Goal: Transaction & Acquisition: Purchase product/service

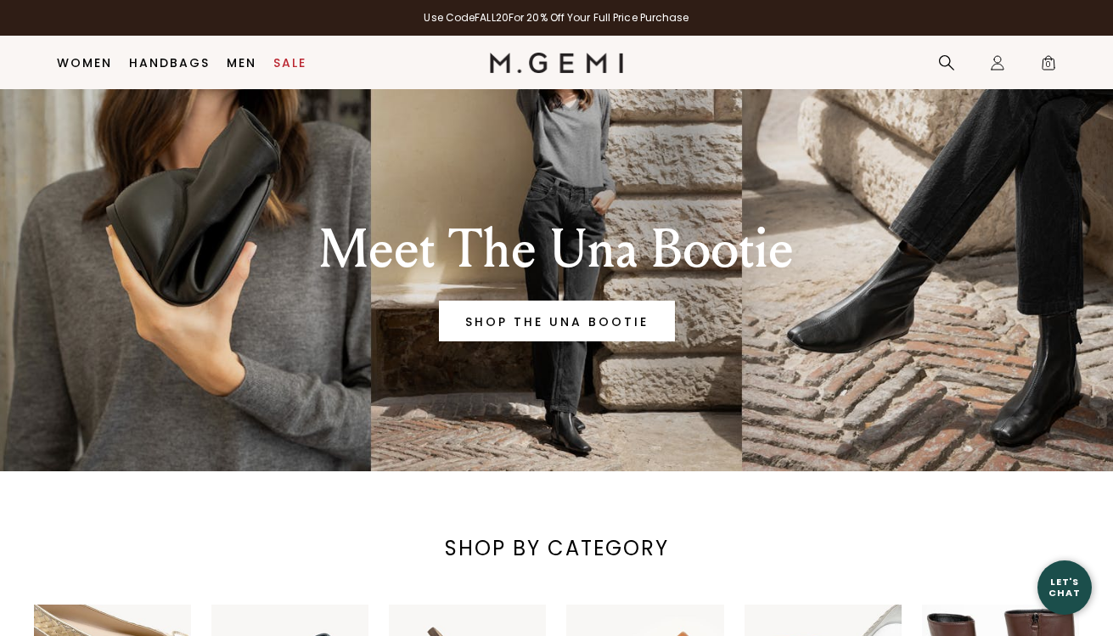
scroll to position [81, 0]
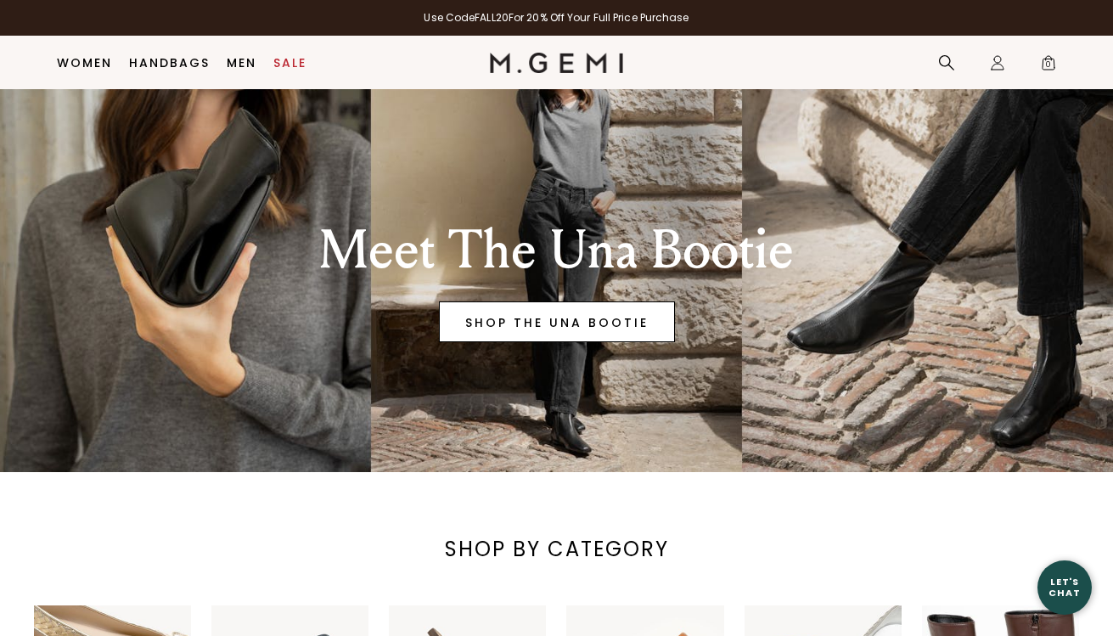
click at [585, 320] on link "SHOP THE UNA BOOTIE" at bounding box center [557, 321] width 236 height 41
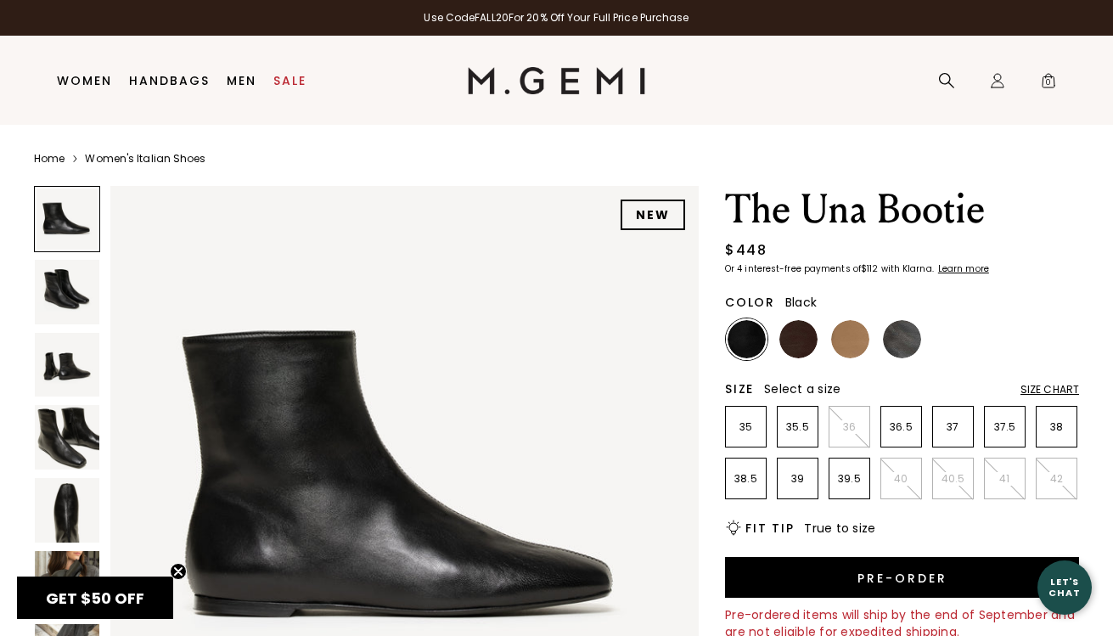
click at [64, 293] on img at bounding box center [67, 292] width 65 height 65
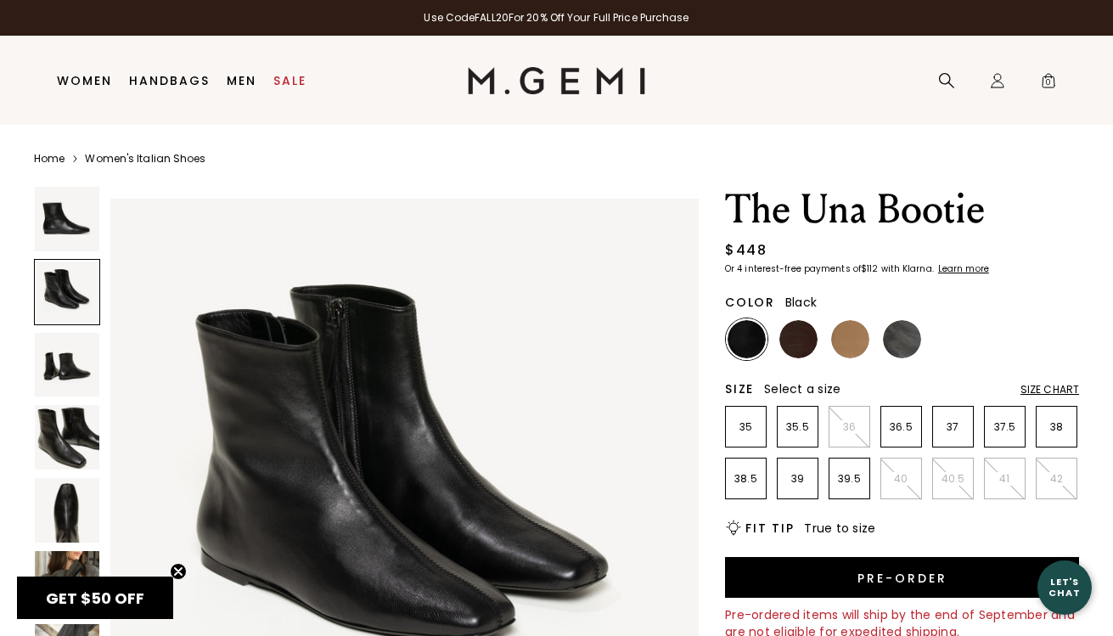
click at [66, 424] on img at bounding box center [67, 437] width 65 height 65
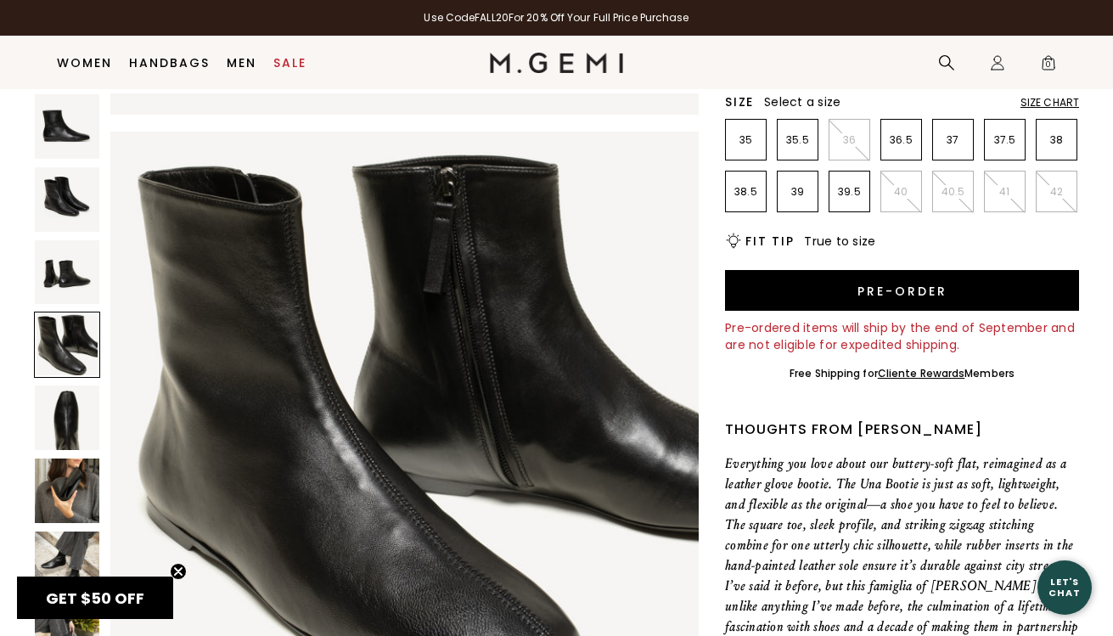
scroll to position [256, 0]
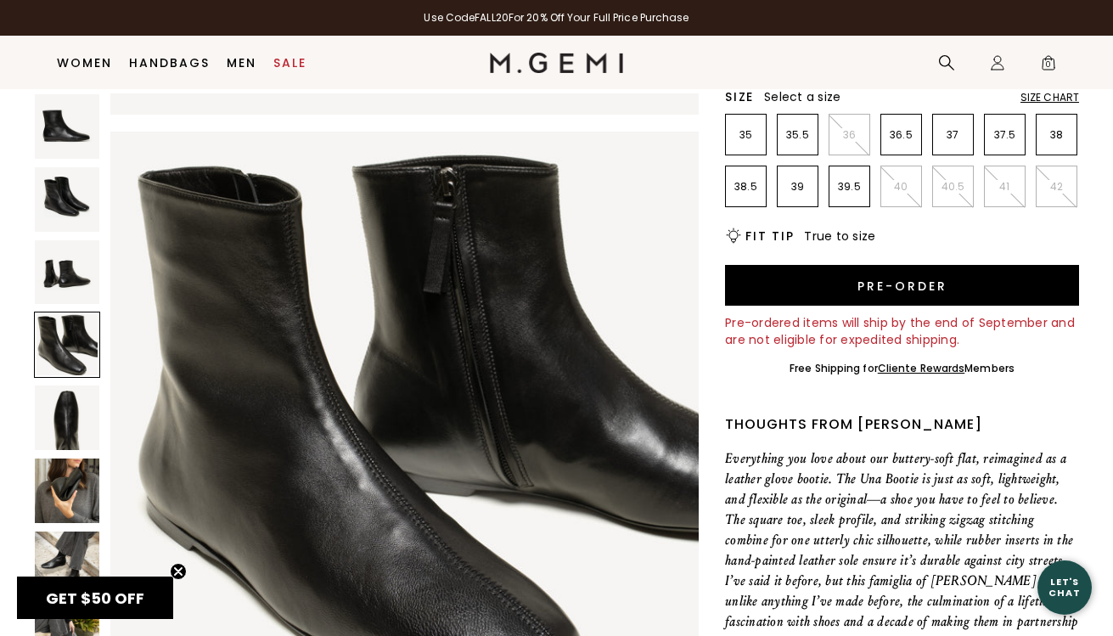
click at [62, 492] on img at bounding box center [67, 490] width 65 height 65
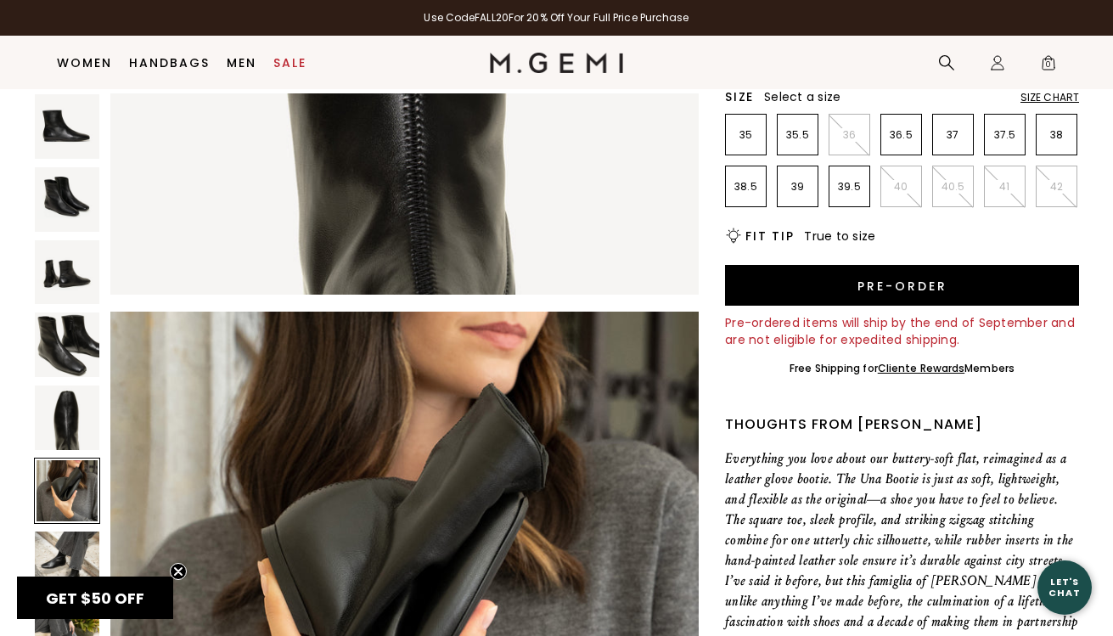
scroll to position [2964, 0]
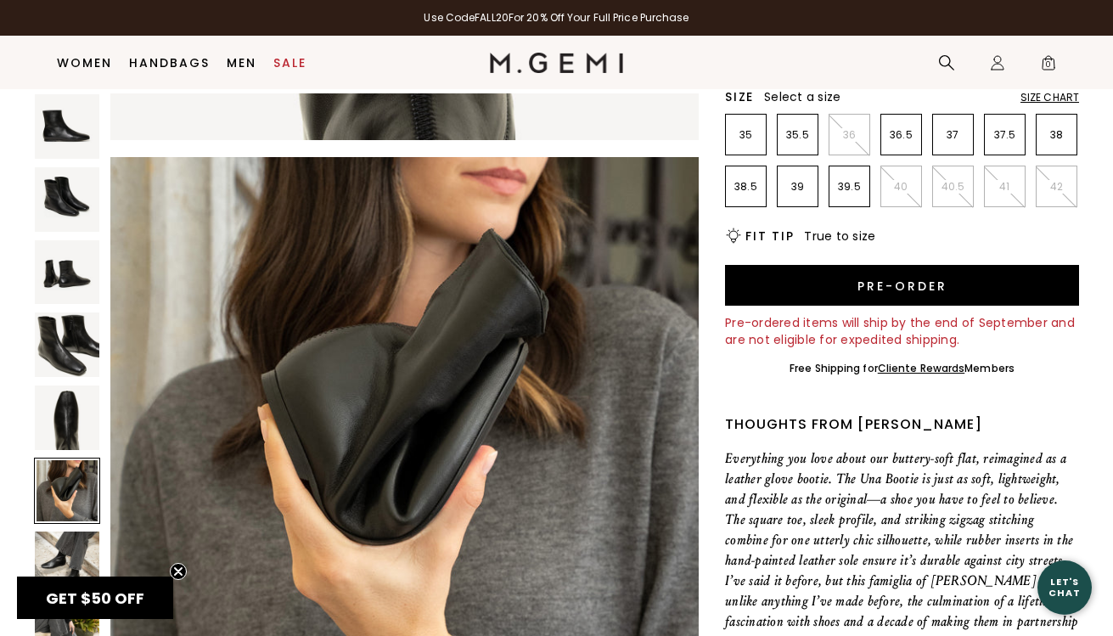
click at [70, 545] on img at bounding box center [67, 563] width 65 height 65
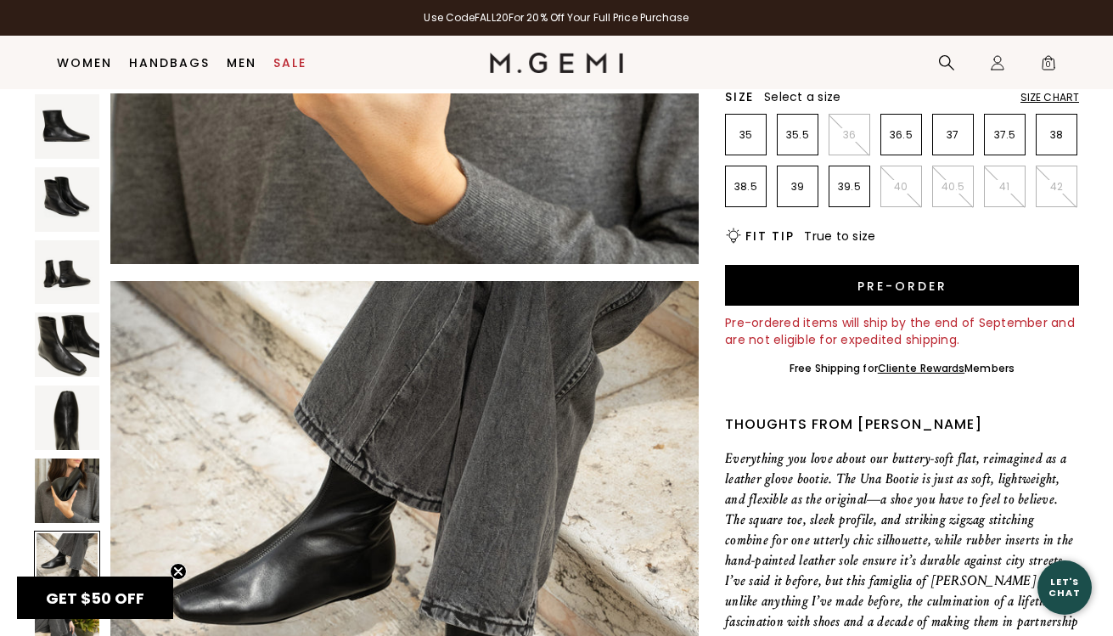
scroll to position [3360, 0]
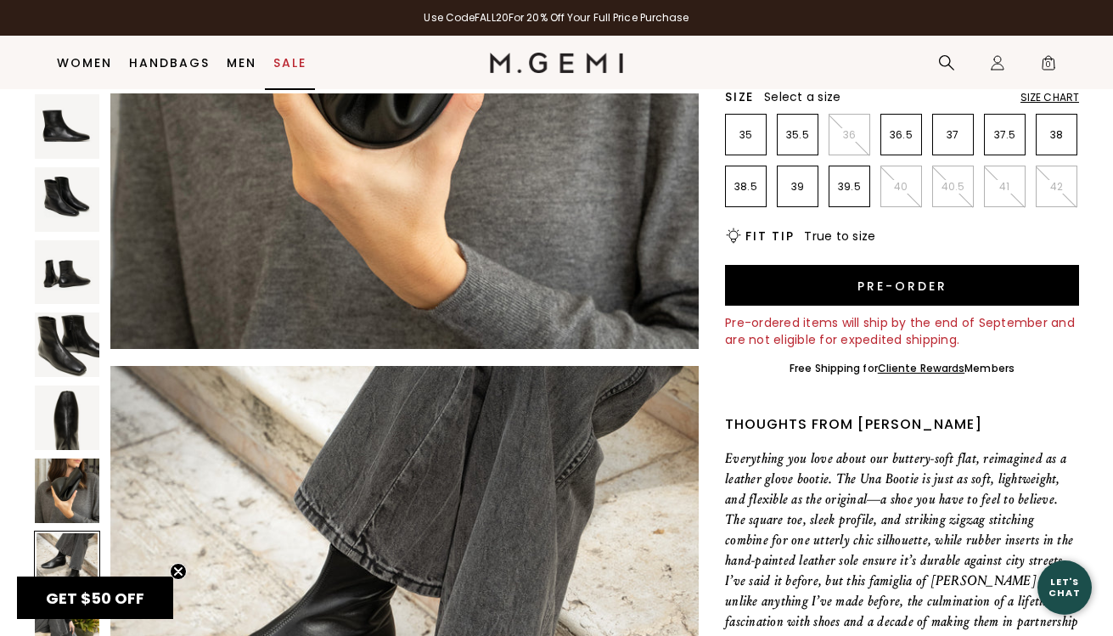
click at [286, 62] on link "Sale" at bounding box center [289, 63] width 33 height 14
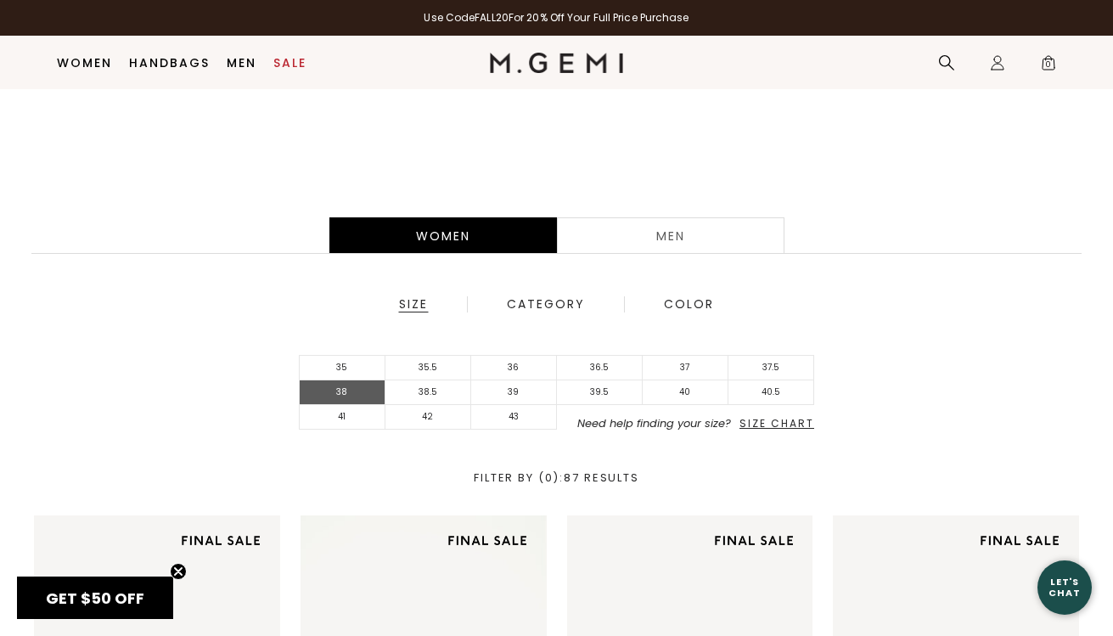
click at [376, 392] on li "38" at bounding box center [343, 392] width 86 height 25
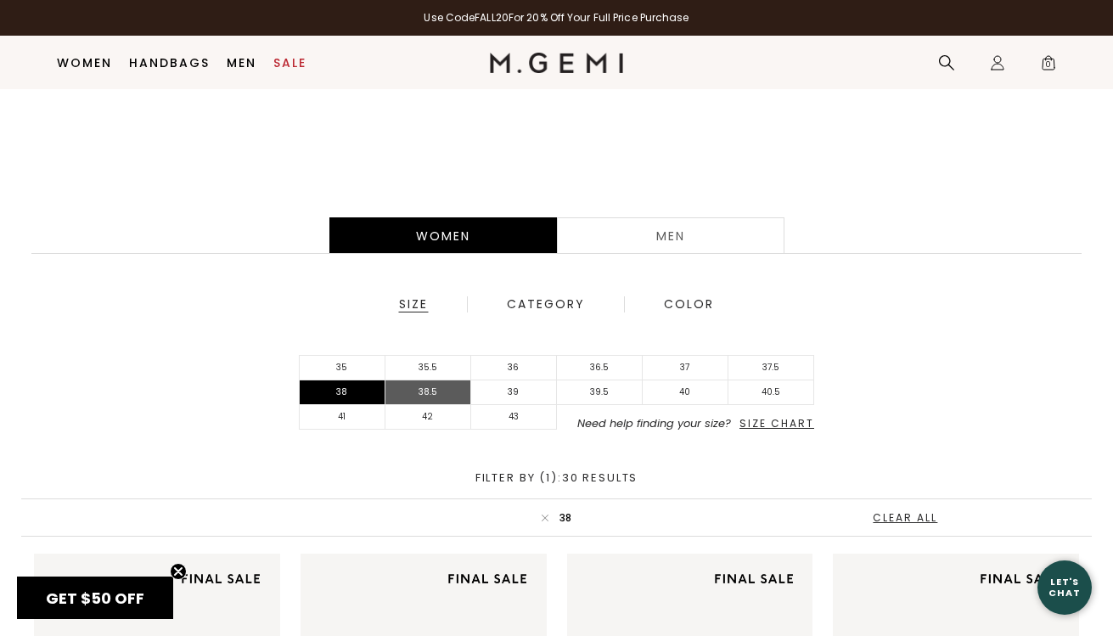
click at [424, 391] on li "38.5" at bounding box center [428, 392] width 86 height 25
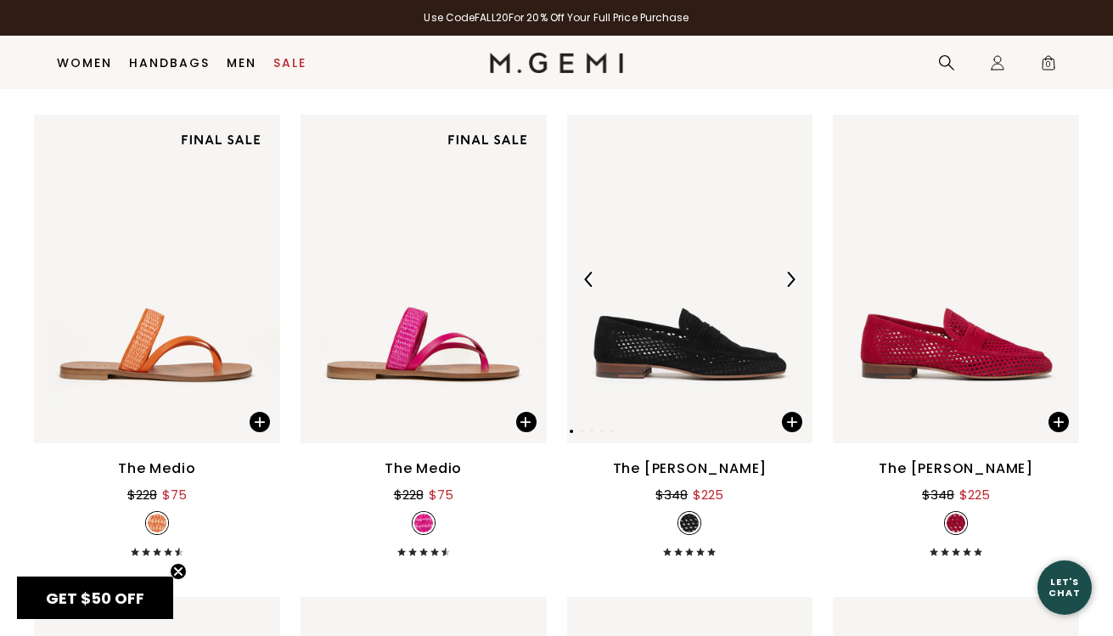
scroll to position [1703, 0]
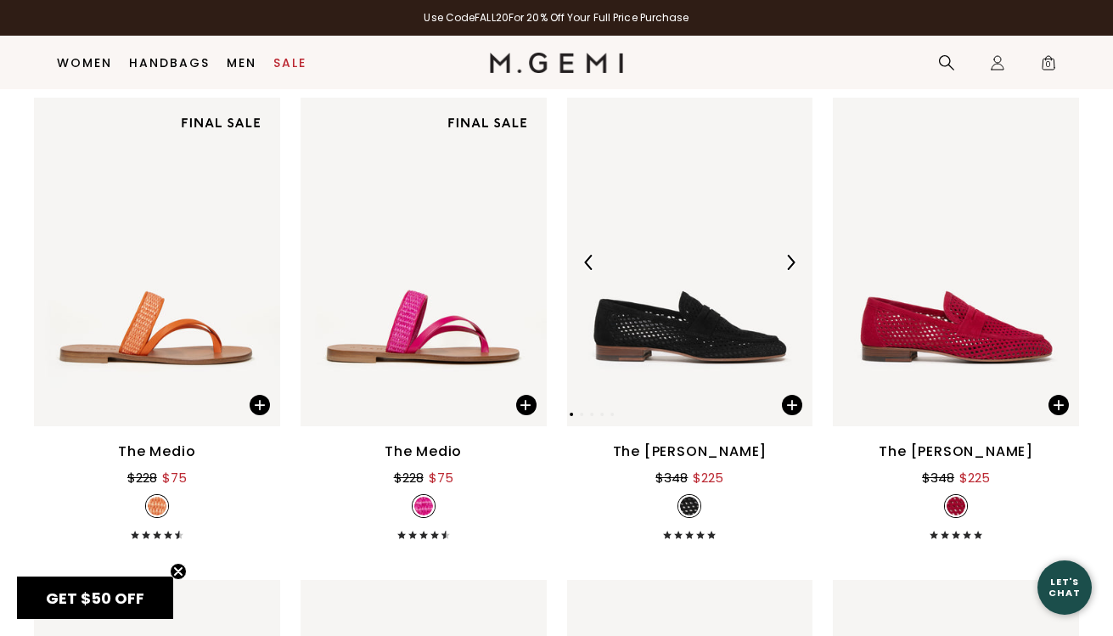
click at [721, 362] on img at bounding box center [690, 262] width 246 height 329
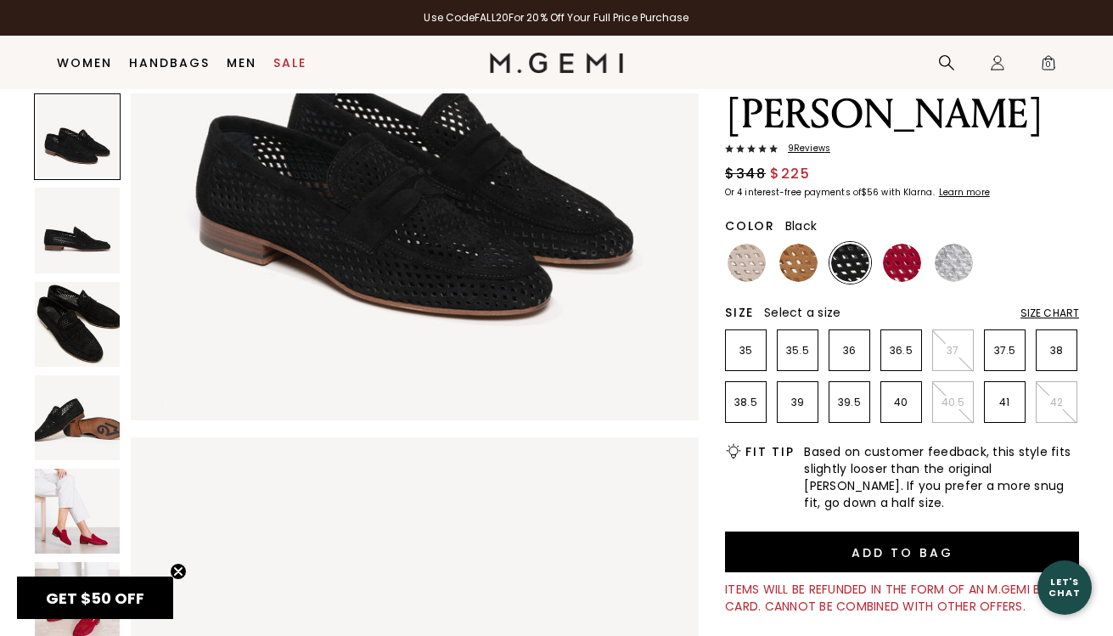
scroll to position [114, 0]
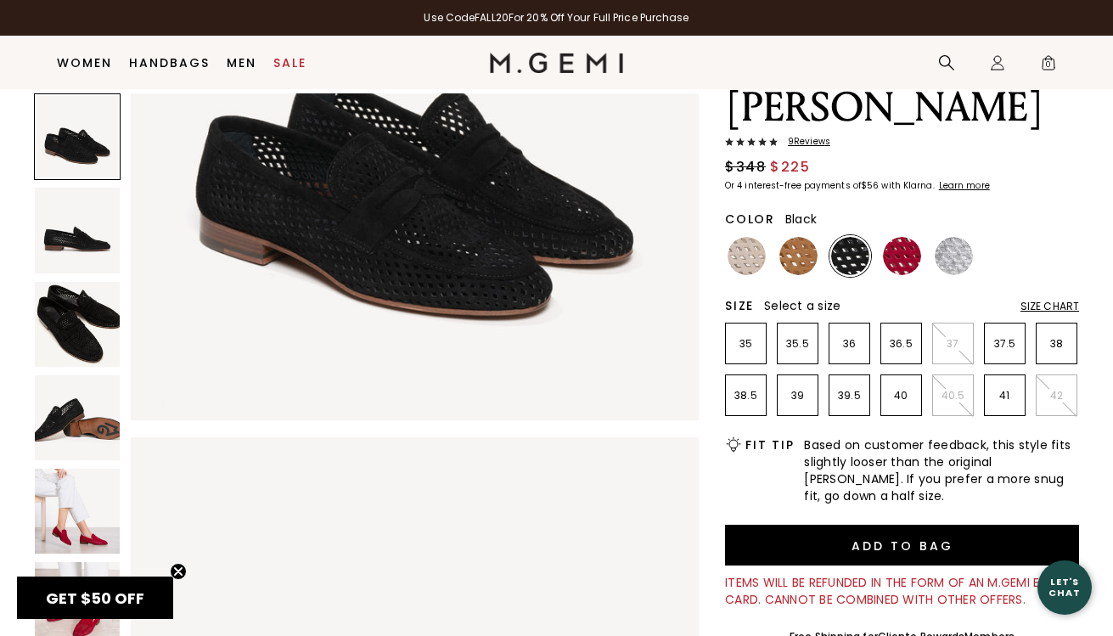
click at [81, 520] on img at bounding box center [77, 511] width 85 height 85
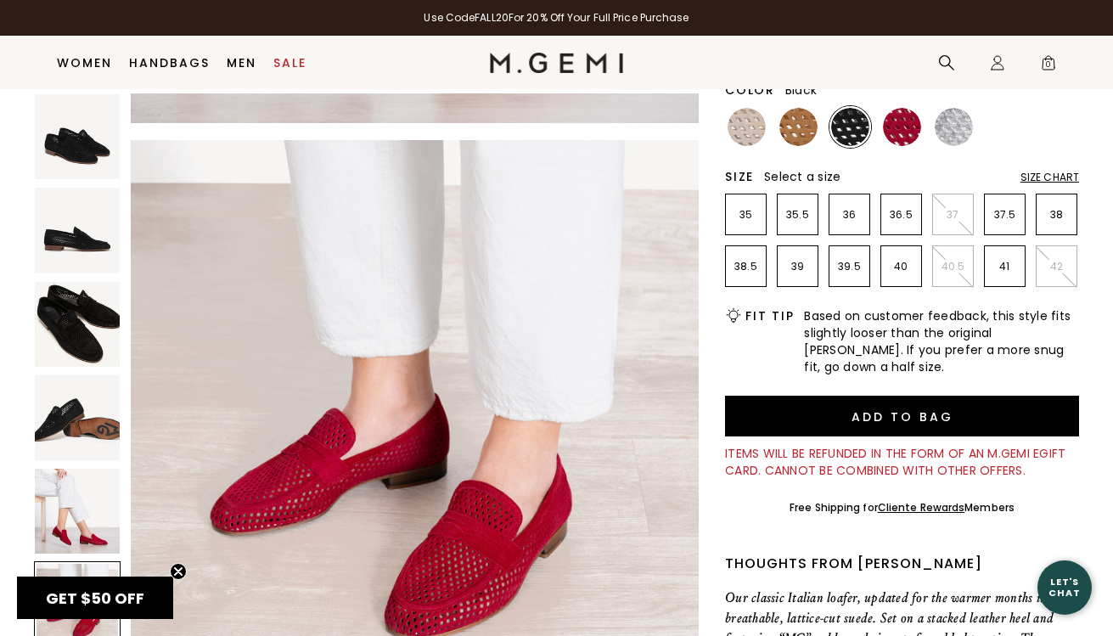
scroll to position [2876, 0]
click at [846, 132] on img at bounding box center [850, 127] width 38 height 38
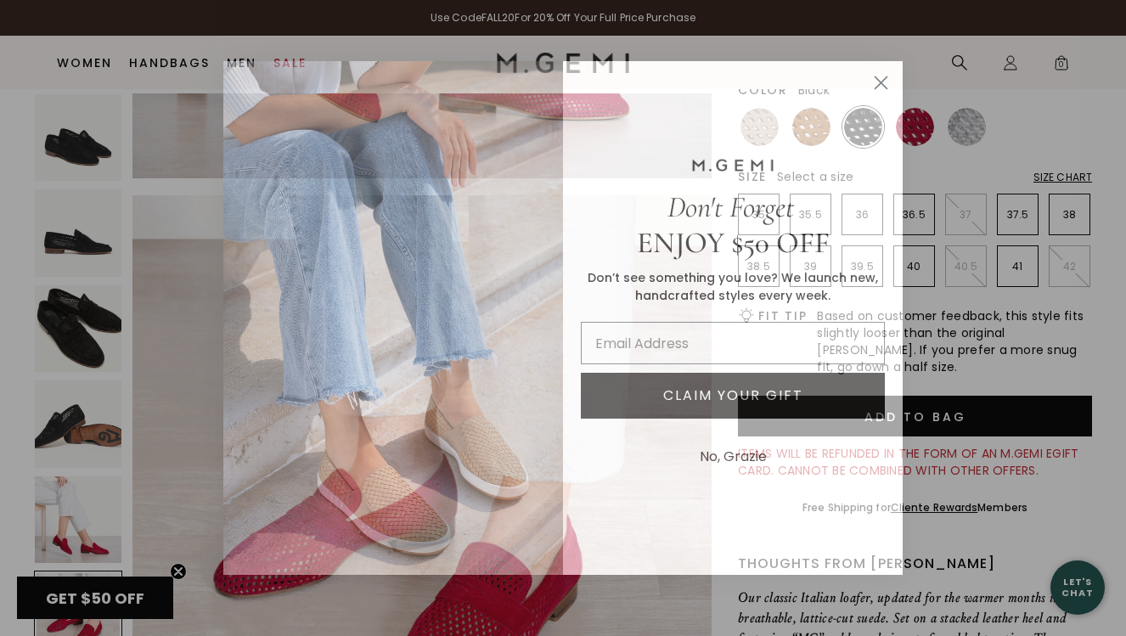
click at [880, 86] on circle "Close dialog" at bounding box center [881, 83] width 28 height 28
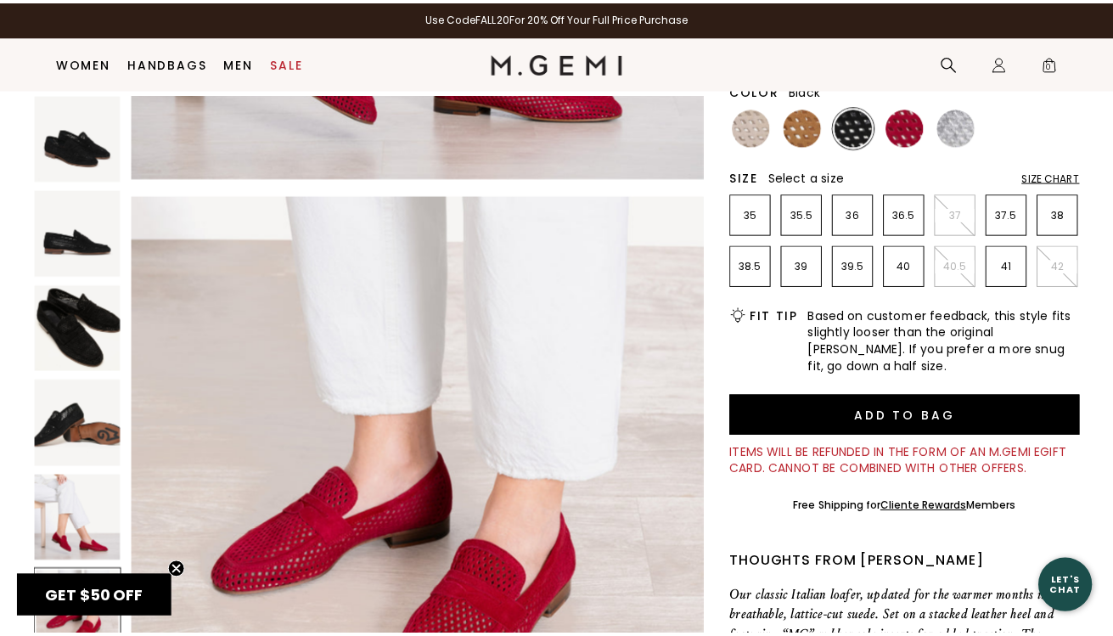
scroll to position [2867, 0]
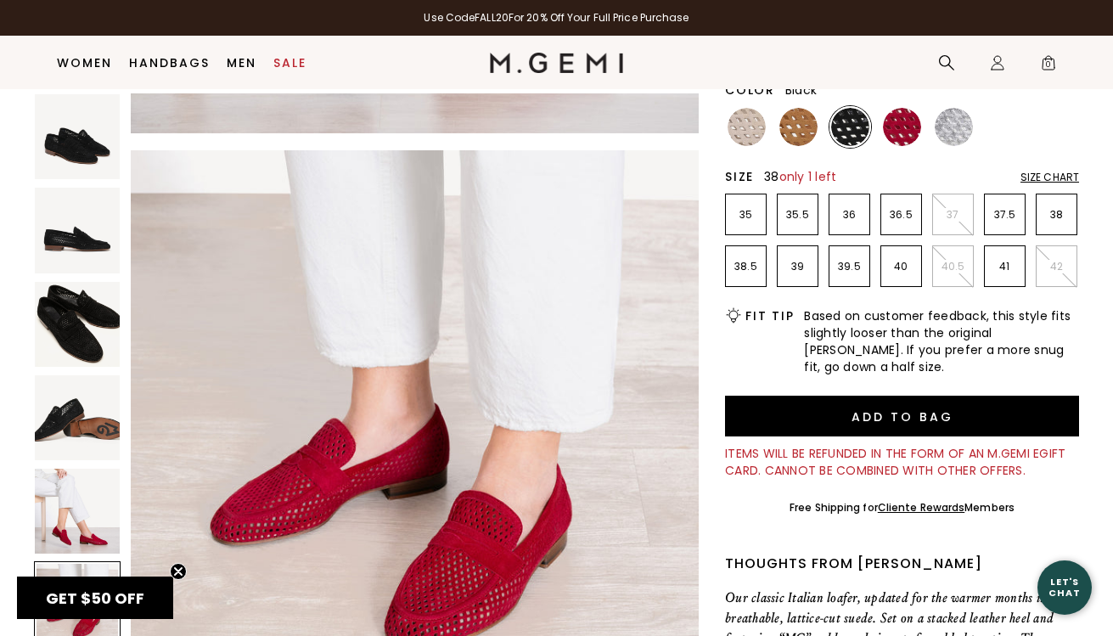
click at [1055, 215] on p "38" at bounding box center [1057, 215] width 40 height 14
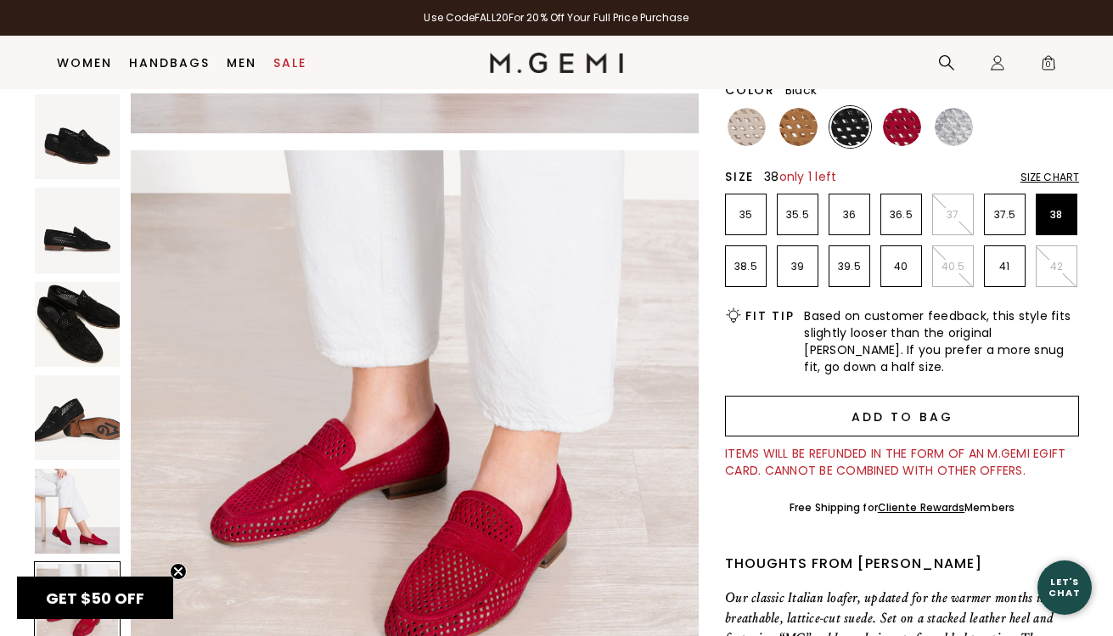
click at [906, 419] on button "Add to Bag" at bounding box center [902, 416] width 354 height 41
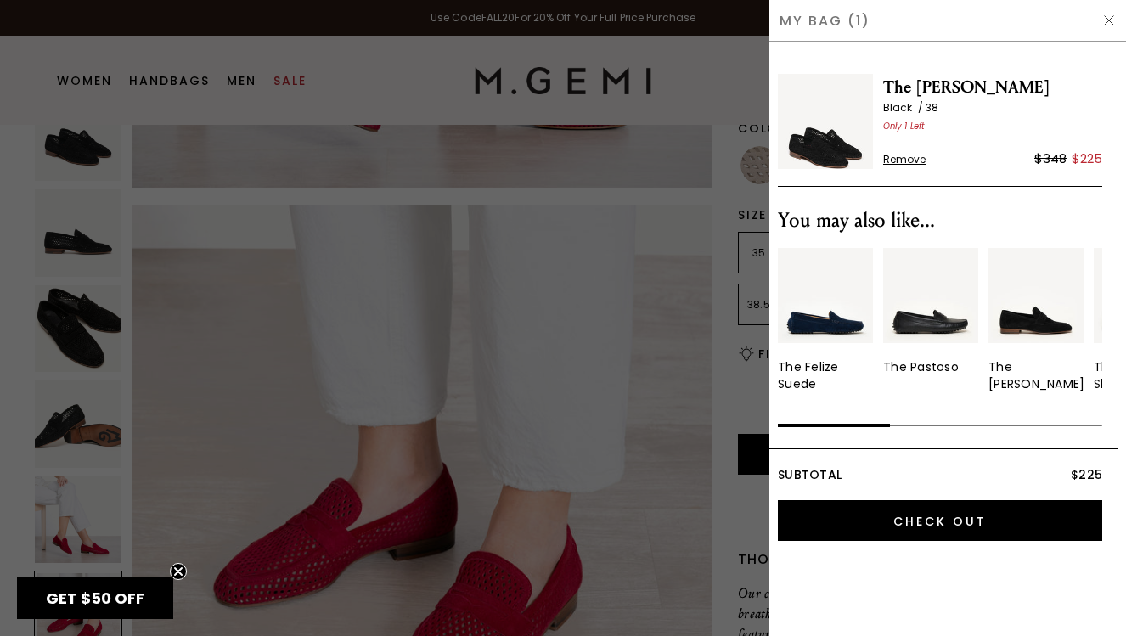
click at [671, 428] on div at bounding box center [563, 318] width 1126 height 636
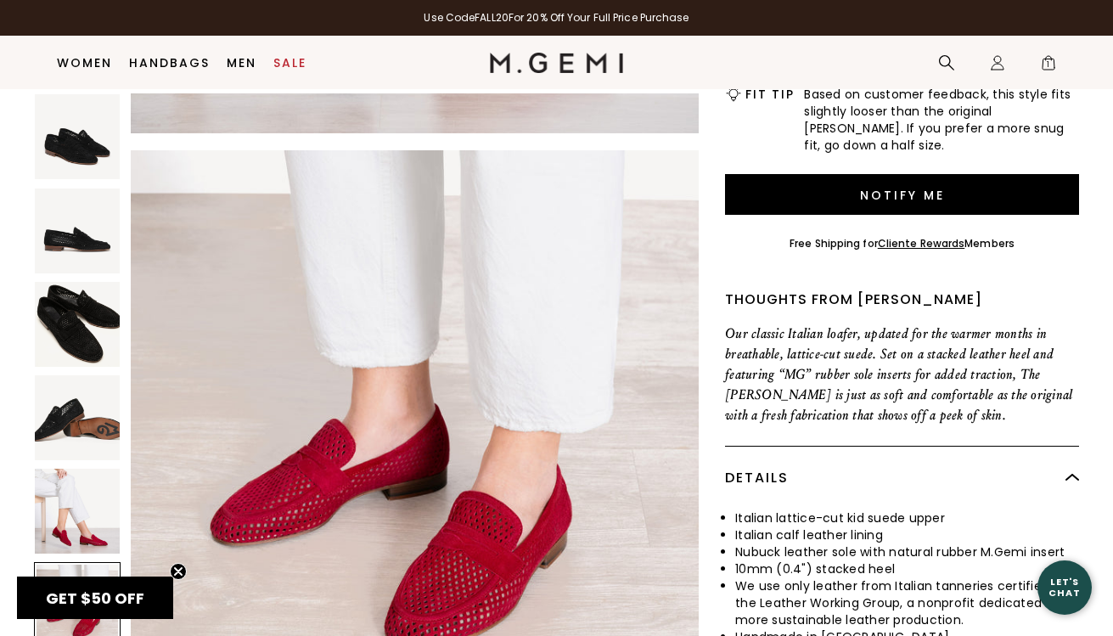
scroll to position [470, 0]
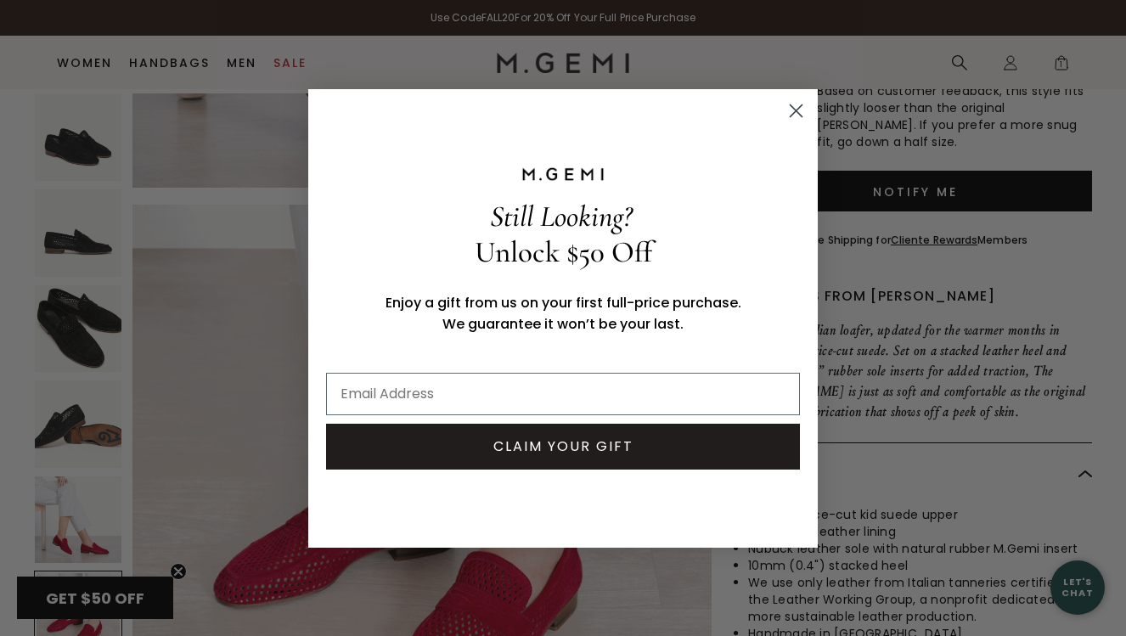
click at [798, 110] on circle "Close dialog" at bounding box center [796, 110] width 28 height 28
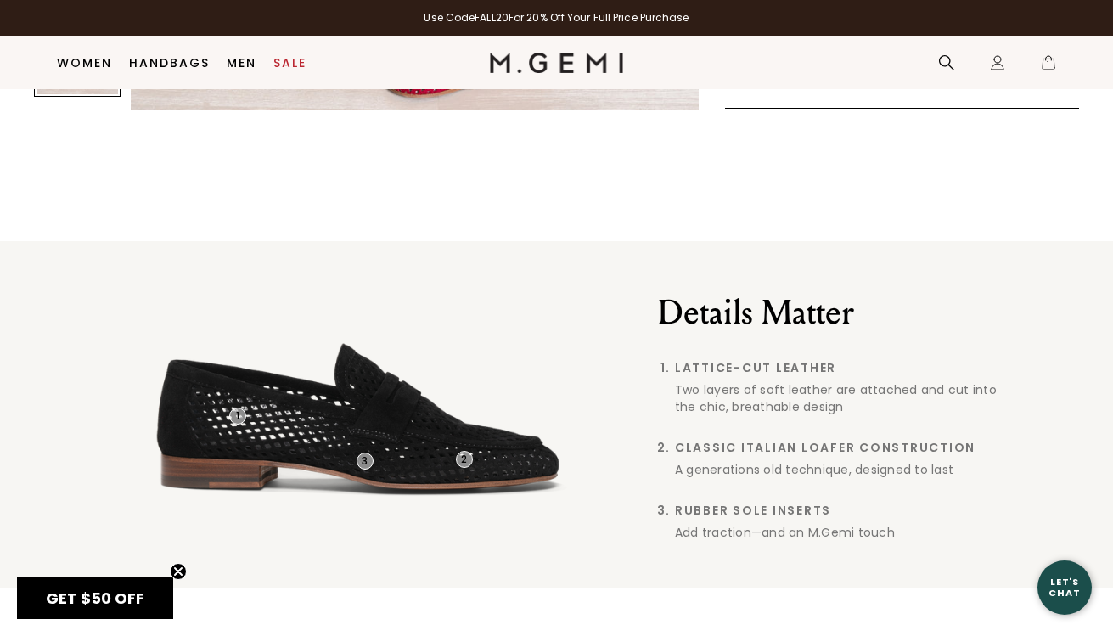
scroll to position [1105, 0]
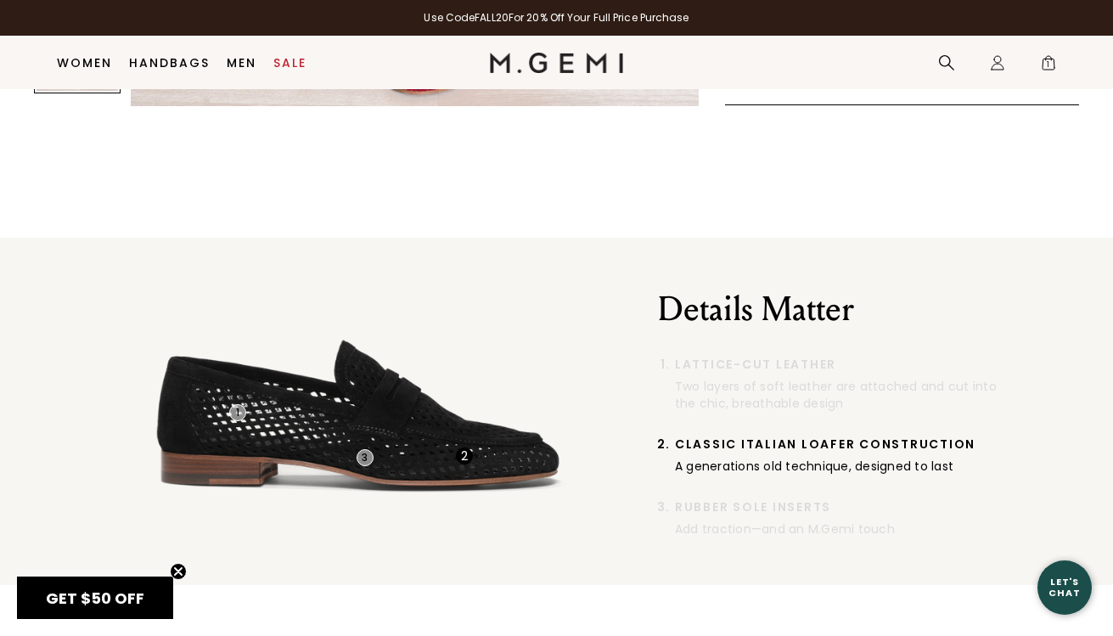
click at [814, 437] on span "Classic Italian Loafer Construction" at bounding box center [837, 444] width 324 height 14
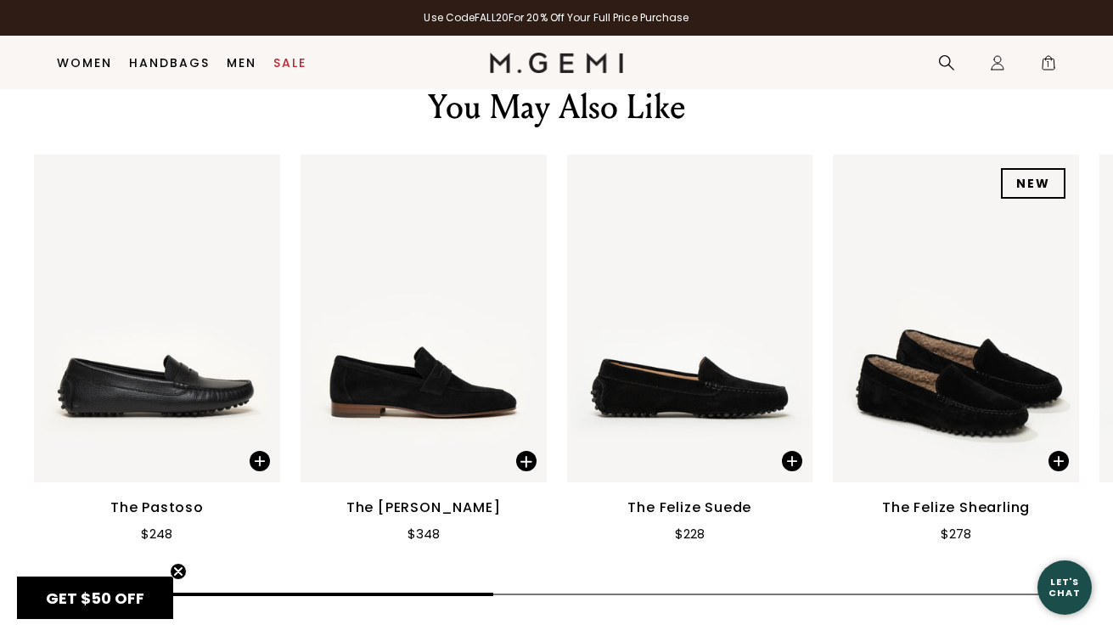
scroll to position [2104, 0]
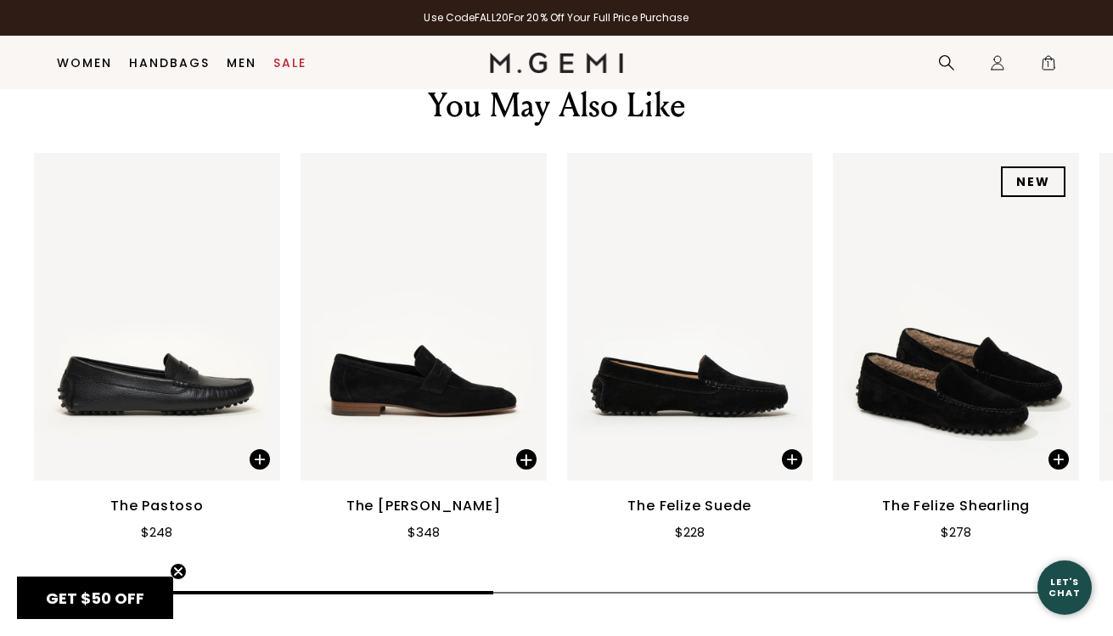
click at [450, 359] on img at bounding box center [424, 317] width 246 height 328
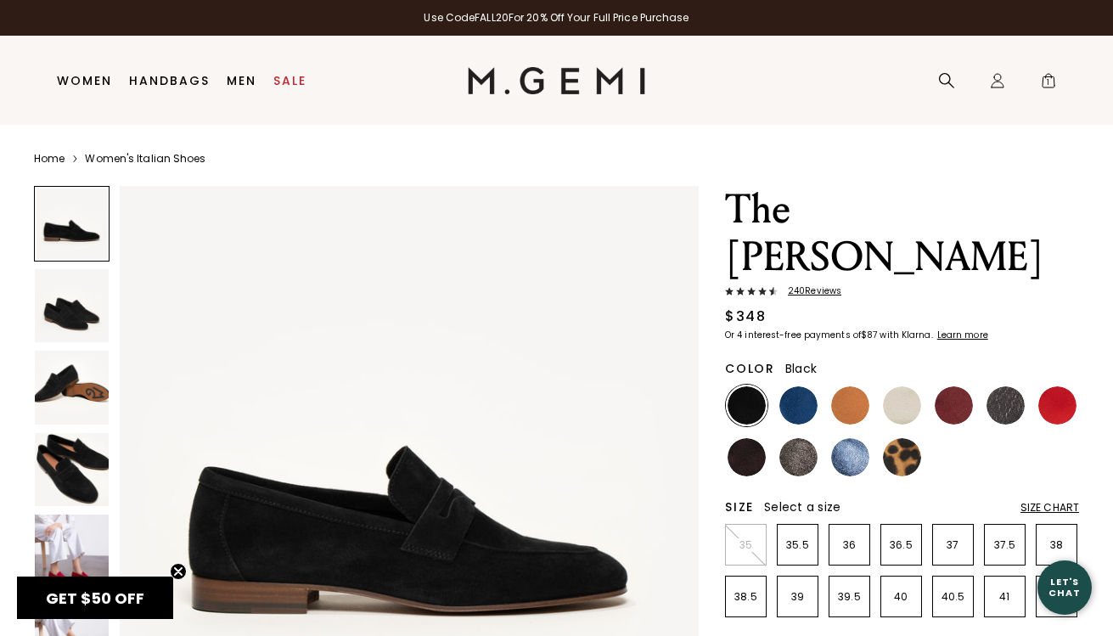
click at [67, 322] on img at bounding box center [72, 306] width 74 height 74
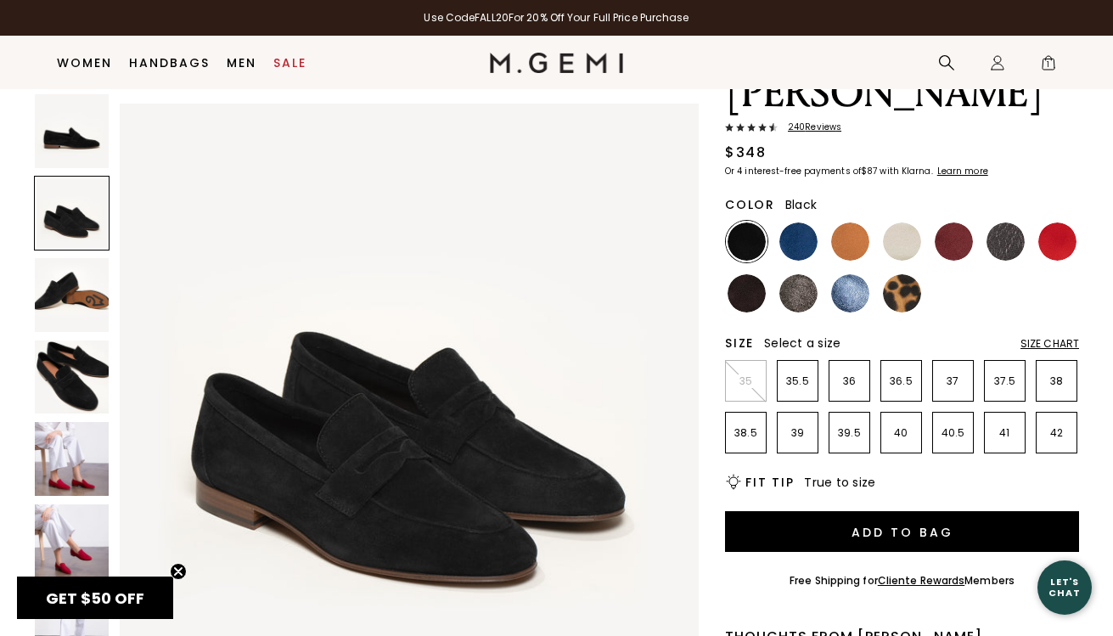
scroll to position [499, 0]
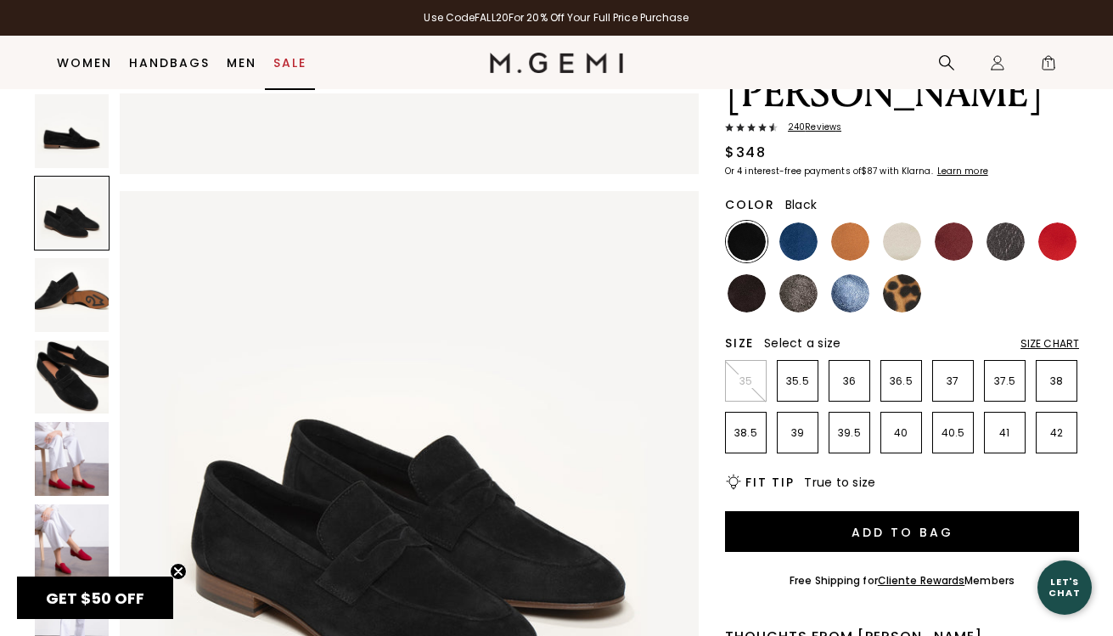
click at [288, 62] on link "Sale" at bounding box center [289, 63] width 33 height 14
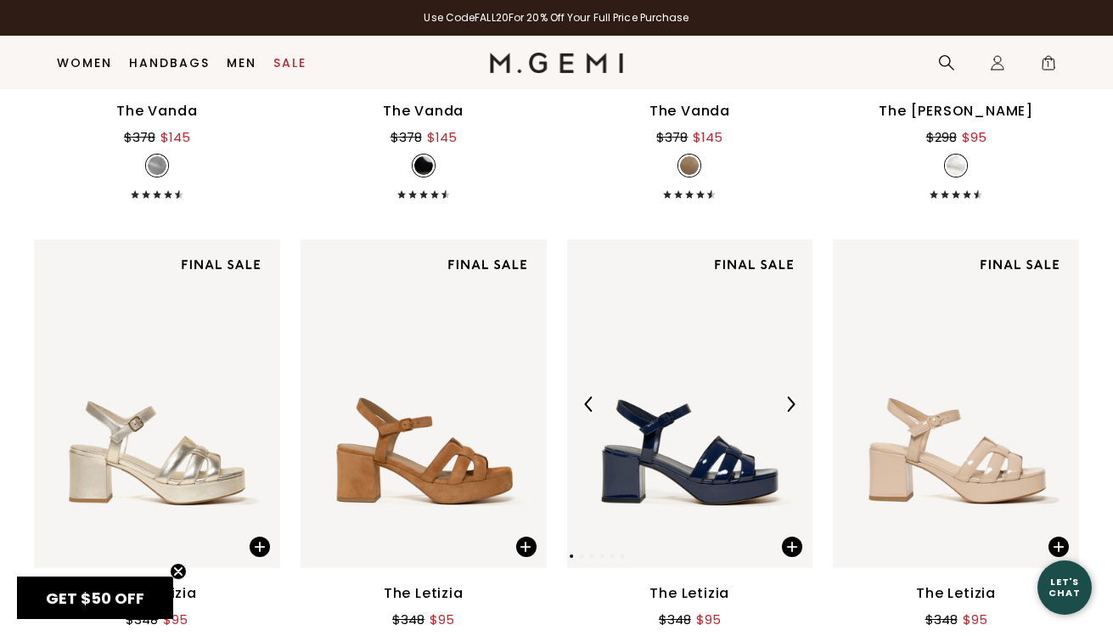
scroll to position [5751, 0]
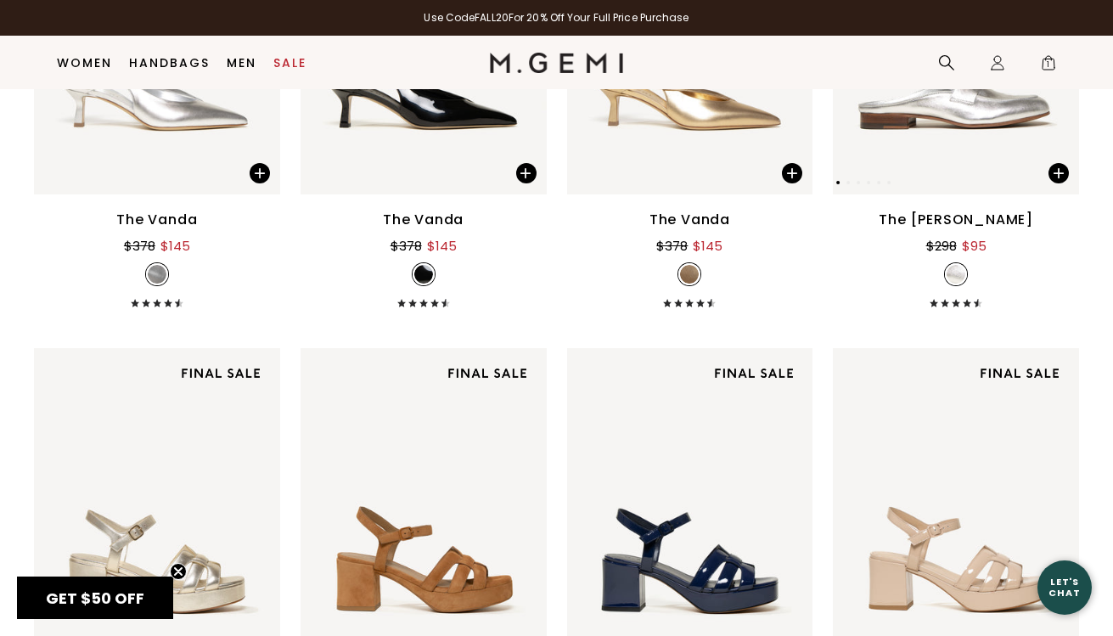
click at [948, 163] on img at bounding box center [956, 31] width 246 height 329
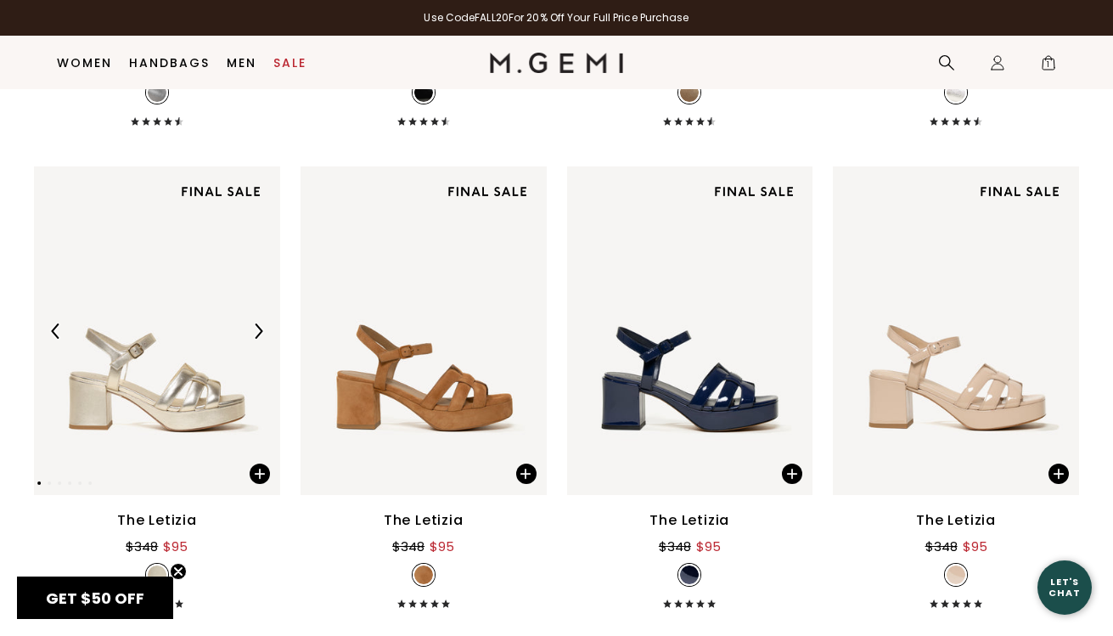
scroll to position [6114, 0]
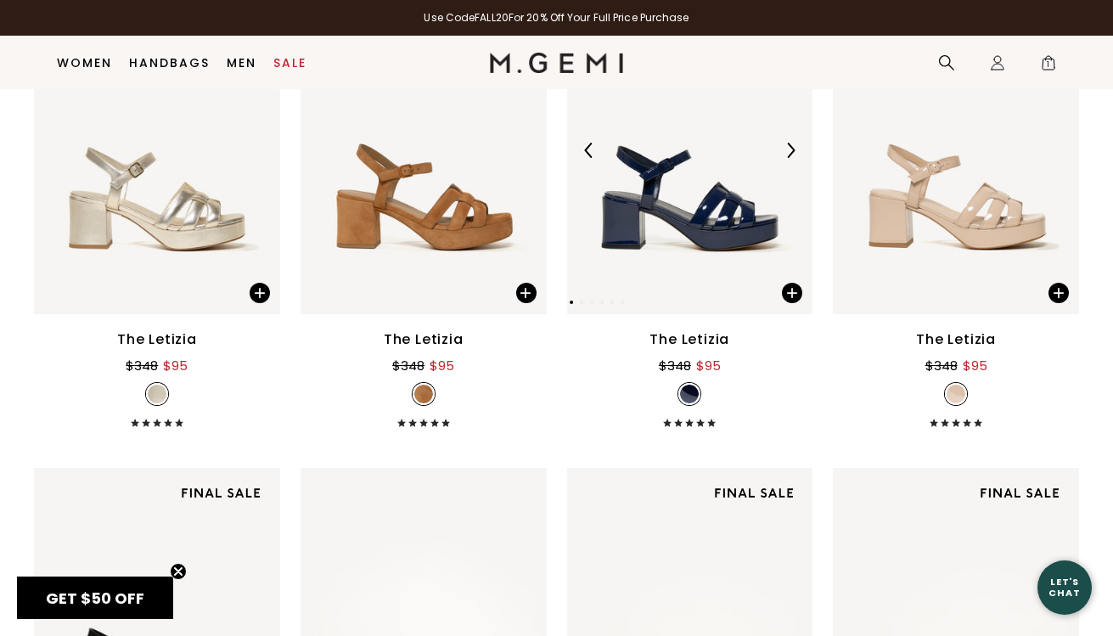
click at [709, 217] on img at bounding box center [690, 150] width 246 height 329
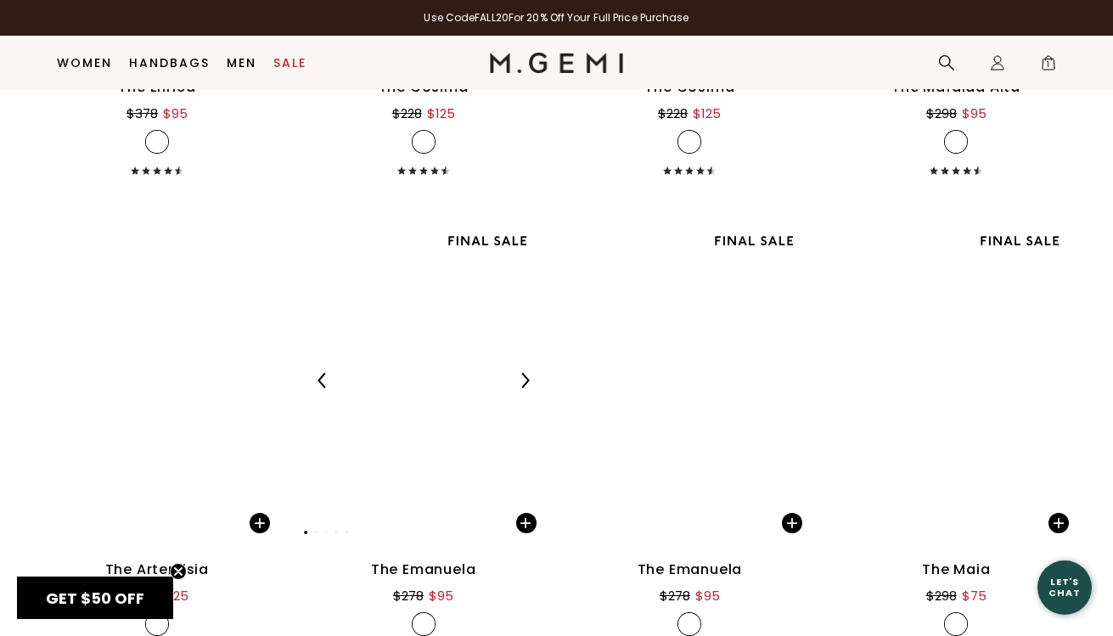
scroll to position [8625, 0]
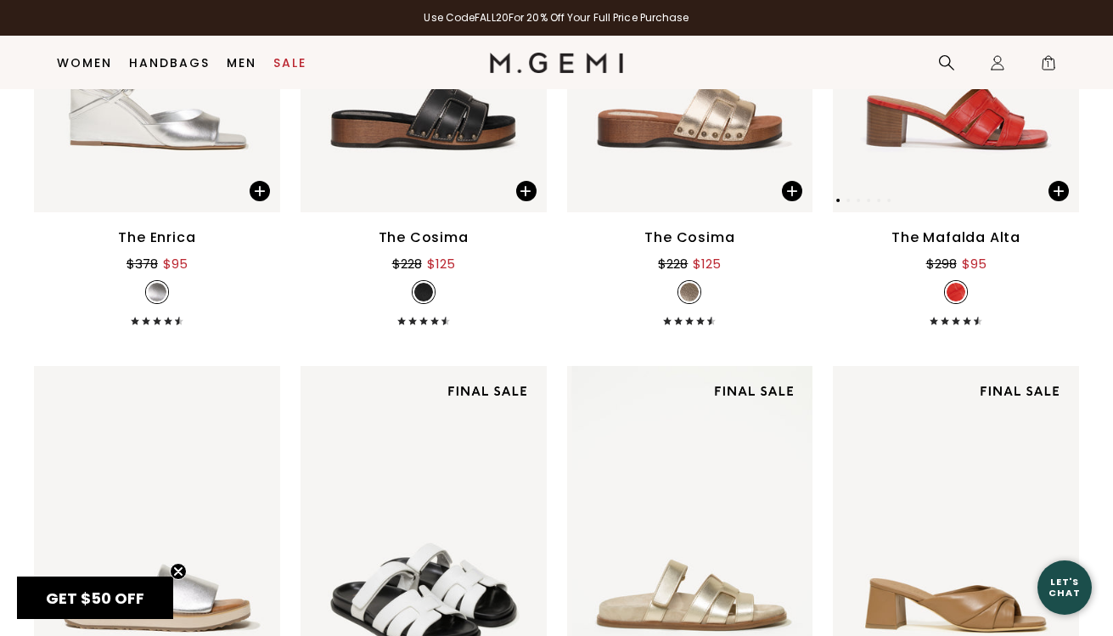
click at [917, 183] on img at bounding box center [956, 49] width 246 height 329
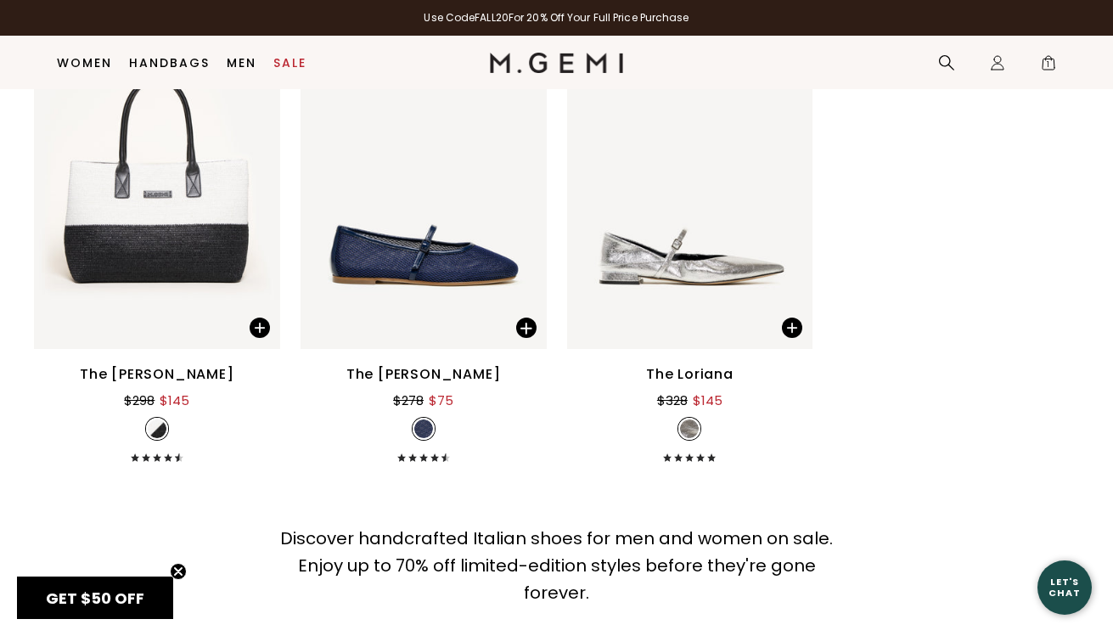
scroll to position [10847, 0]
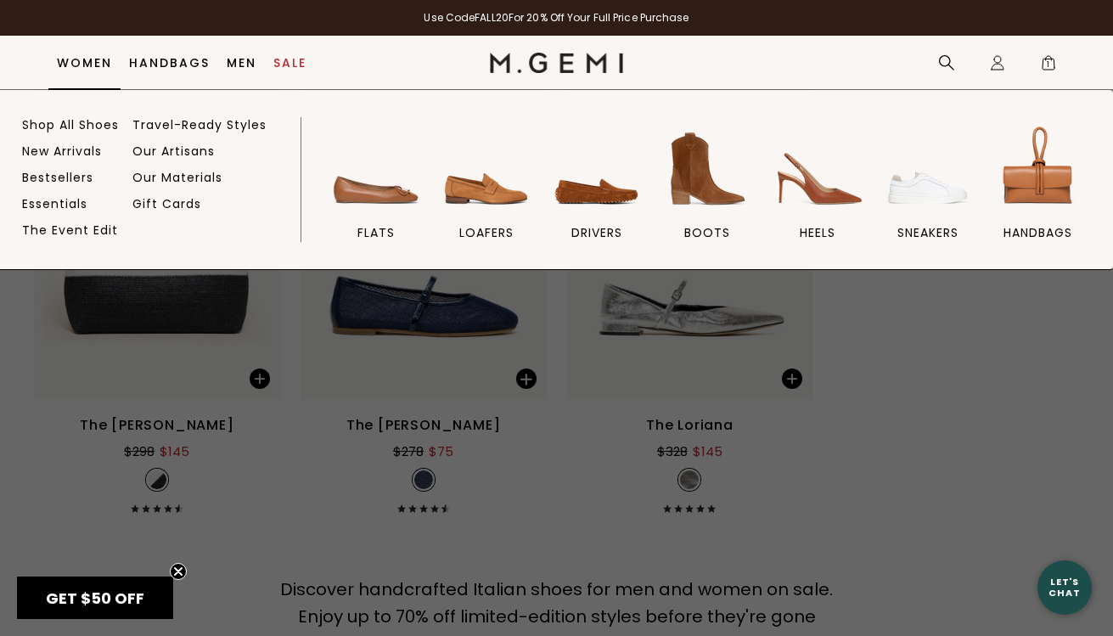
click at [94, 62] on link "Women" at bounding box center [84, 63] width 55 height 14
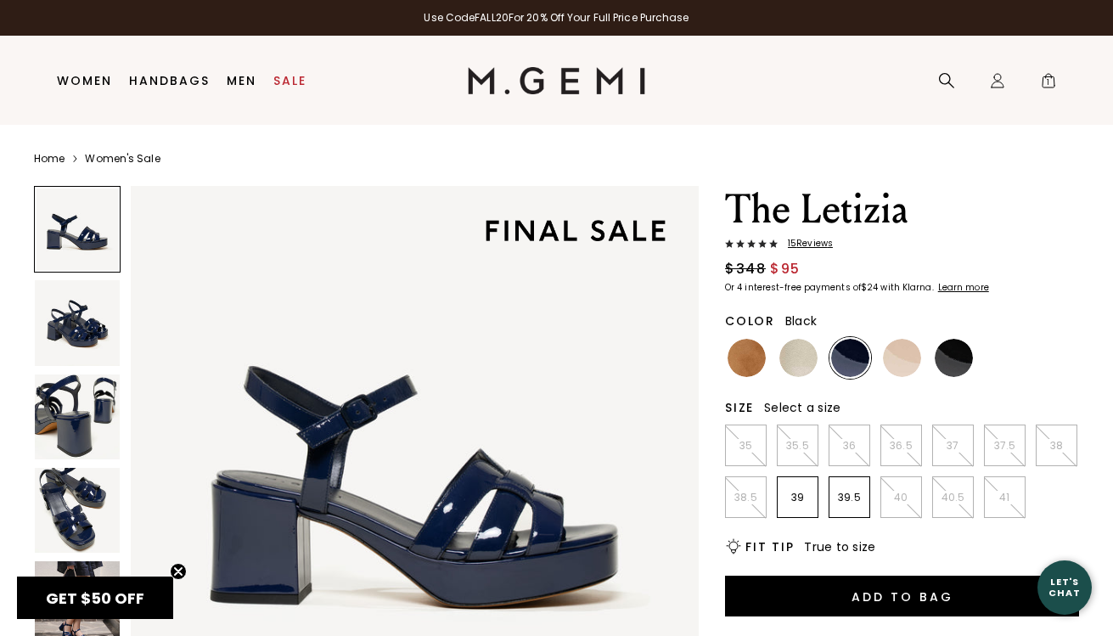
click at [953, 365] on img at bounding box center [954, 358] width 38 height 38
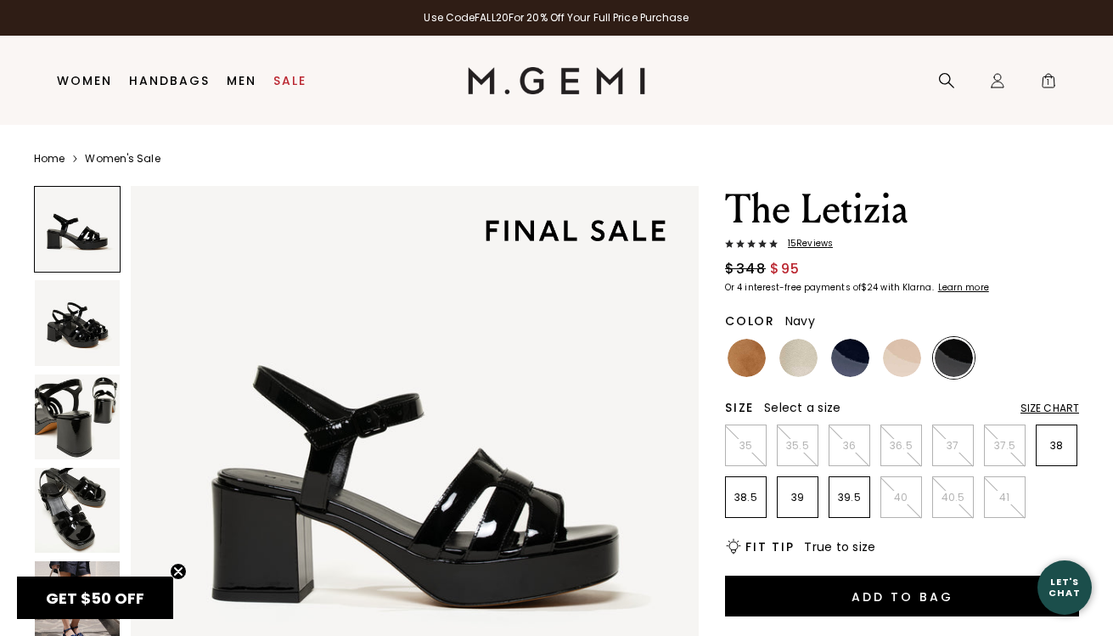
click at [836, 364] on img at bounding box center [850, 358] width 38 height 38
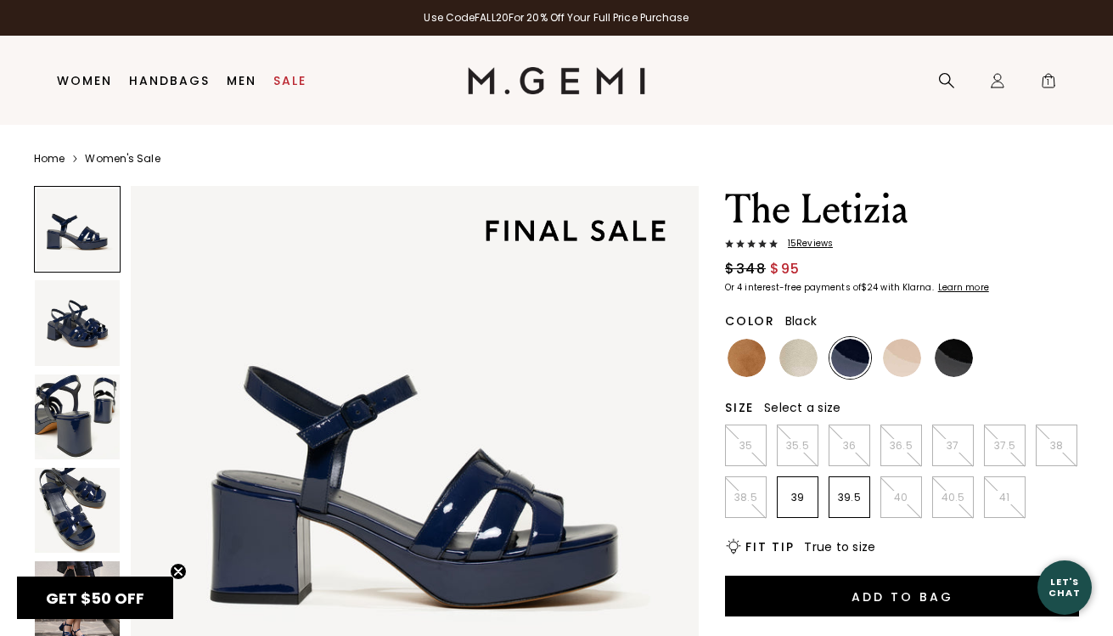
click at [960, 361] on img at bounding box center [954, 358] width 38 height 38
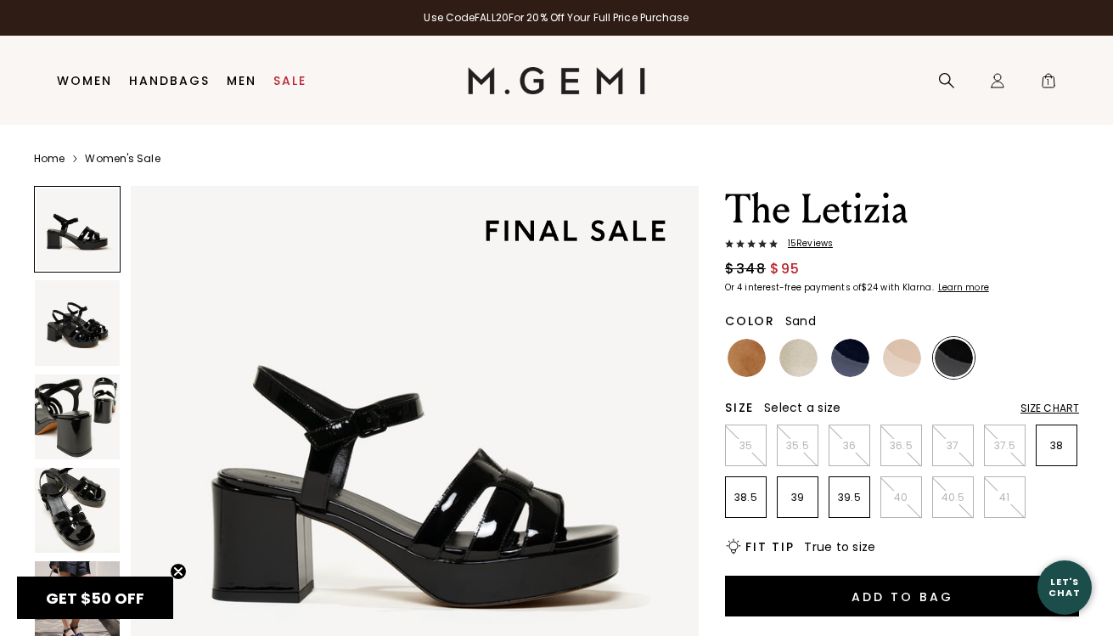
click at [913, 361] on img at bounding box center [902, 358] width 38 height 38
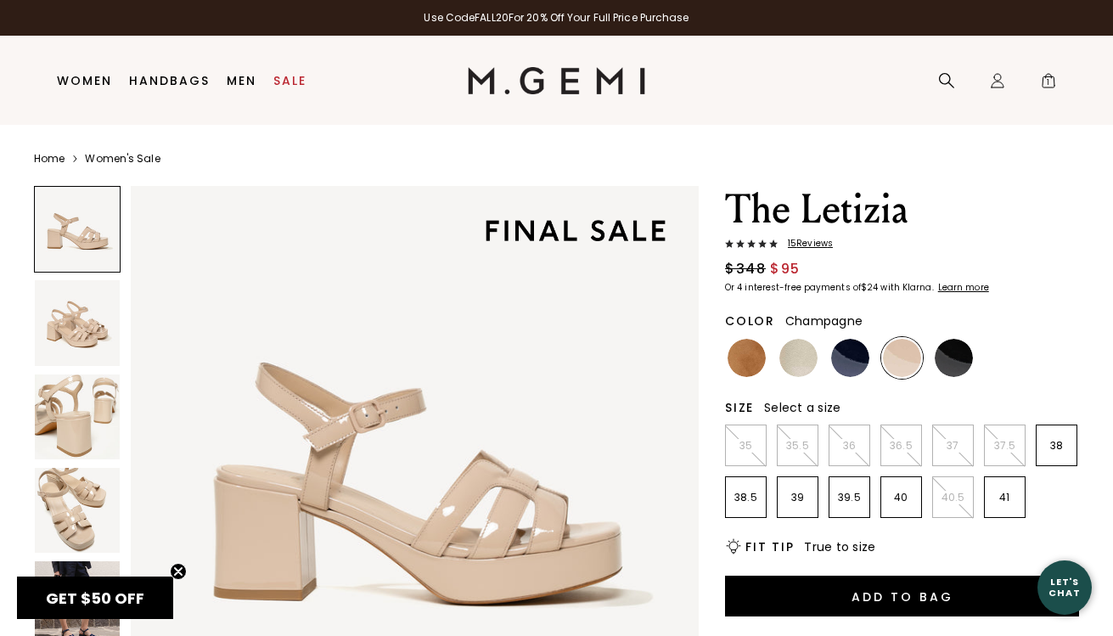
click at [793, 368] on img at bounding box center [798, 358] width 38 height 38
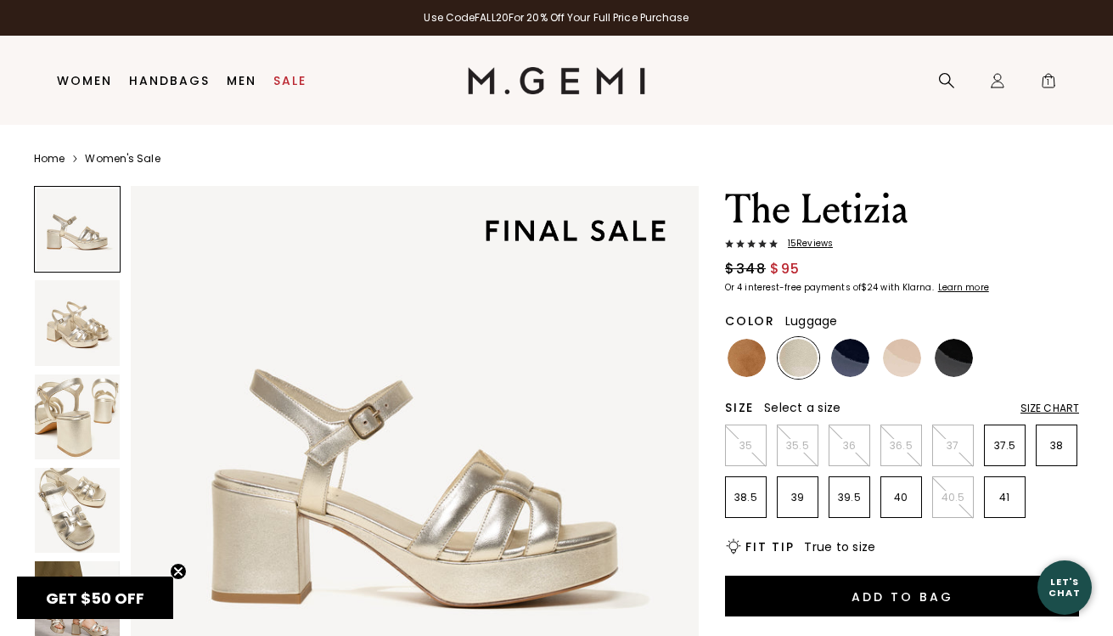
click at [733, 363] on img at bounding box center [747, 358] width 38 height 38
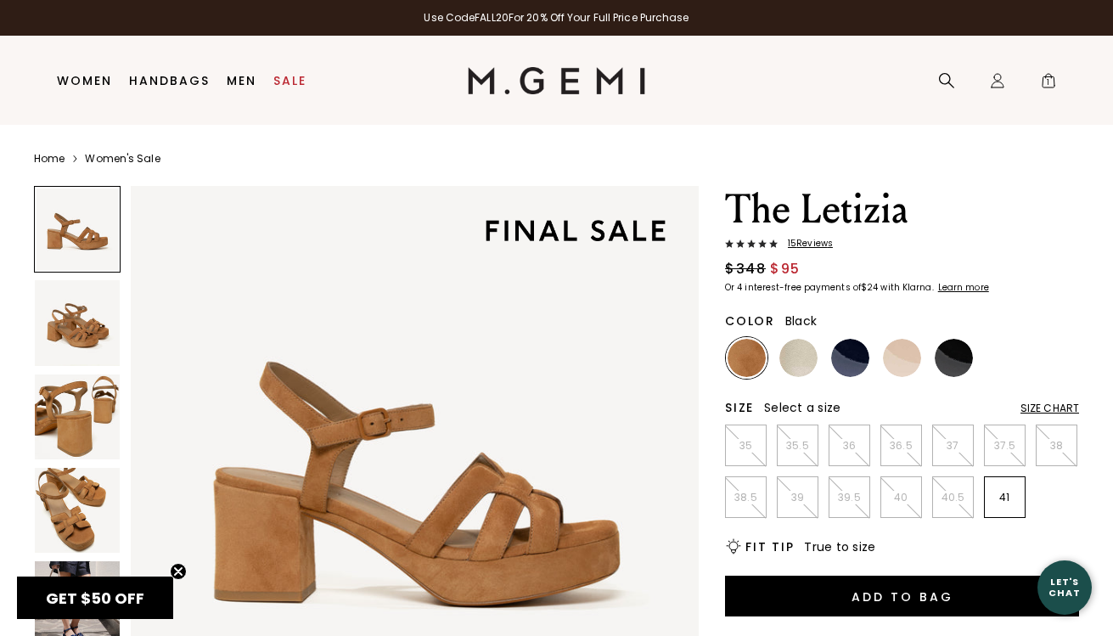
click at [949, 357] on img at bounding box center [954, 358] width 38 height 38
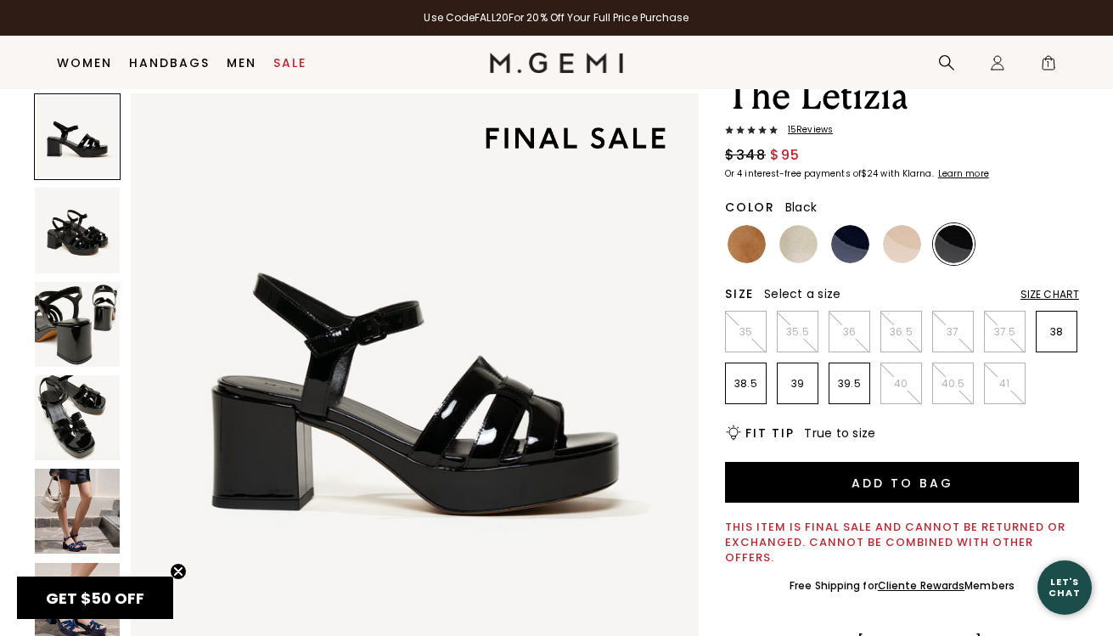
scroll to position [82, 0]
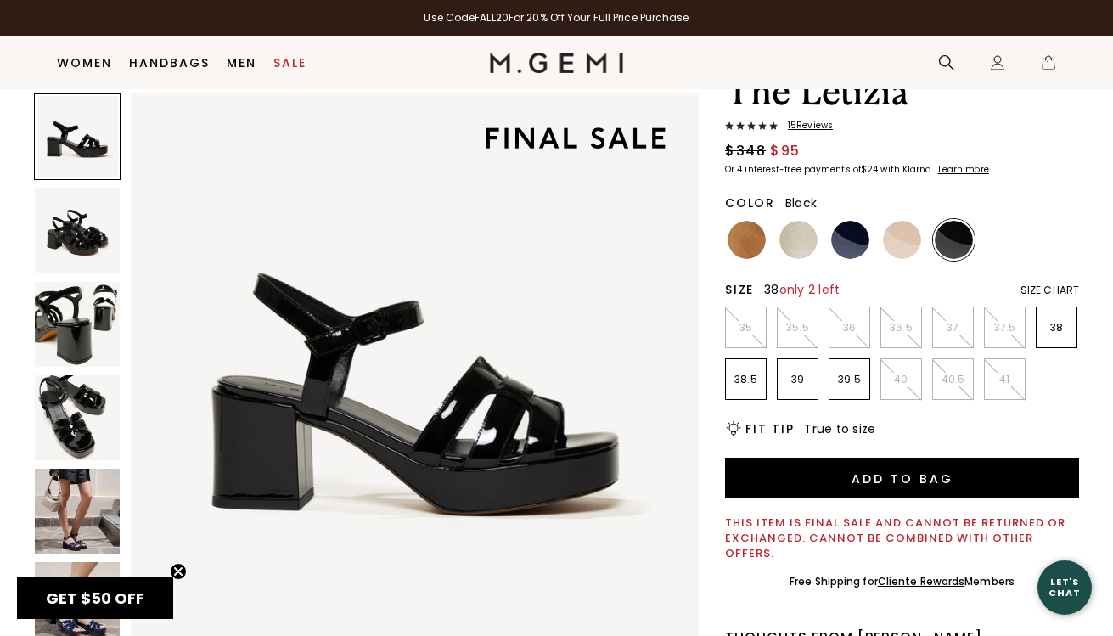
click at [1053, 332] on p "38" at bounding box center [1057, 328] width 40 height 14
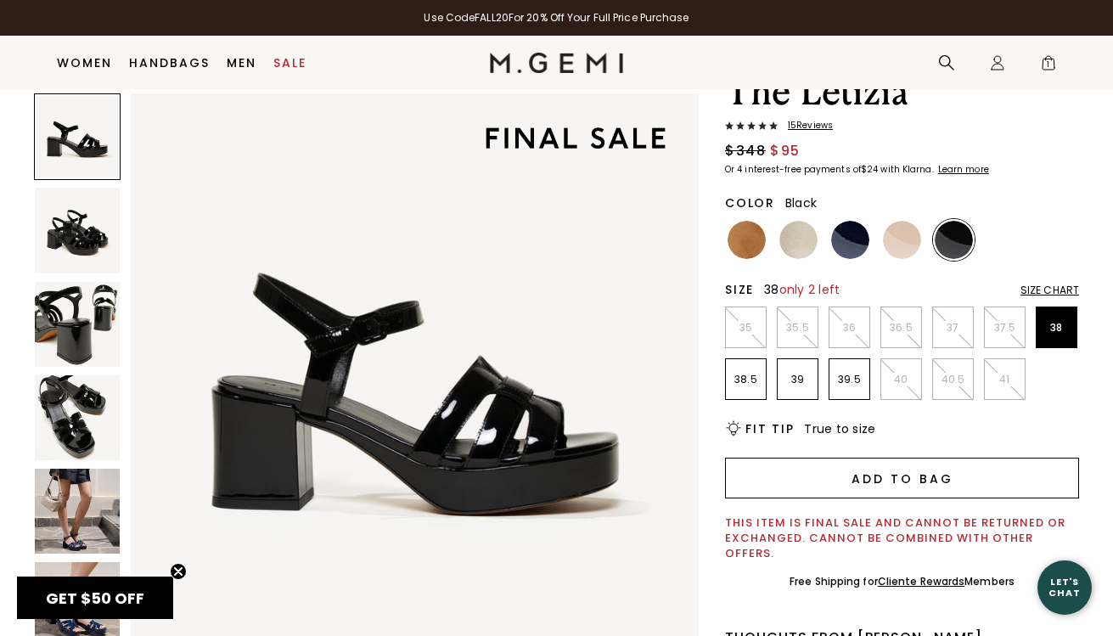
click at [919, 478] on button "Add to Bag" at bounding box center [902, 478] width 354 height 41
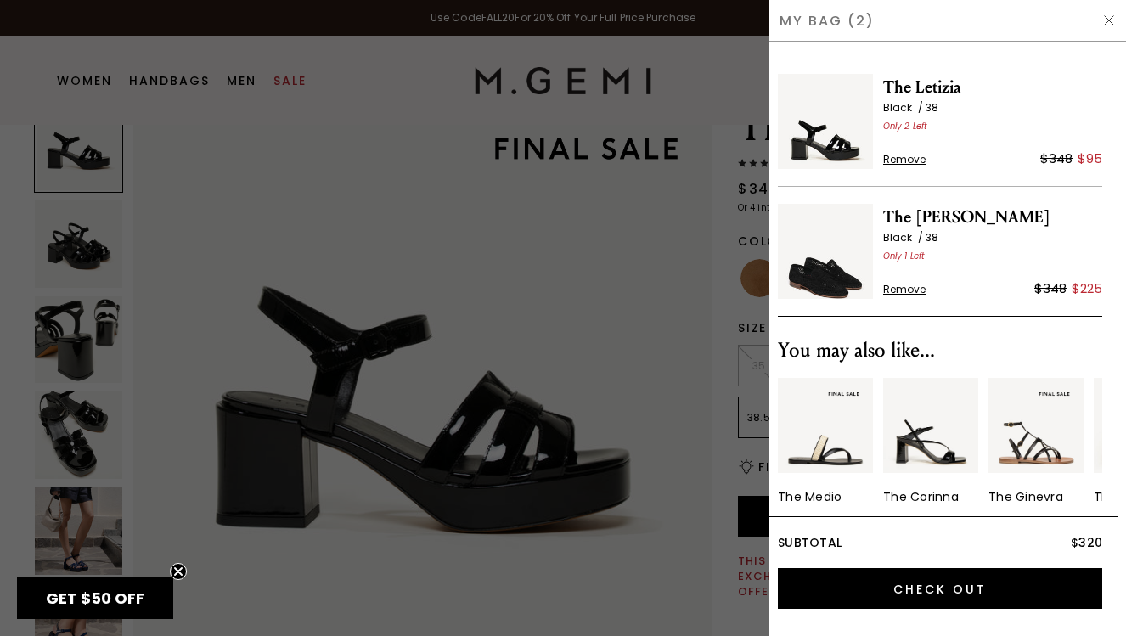
scroll to position [0, 0]
click at [604, 296] on div at bounding box center [563, 318] width 1126 height 636
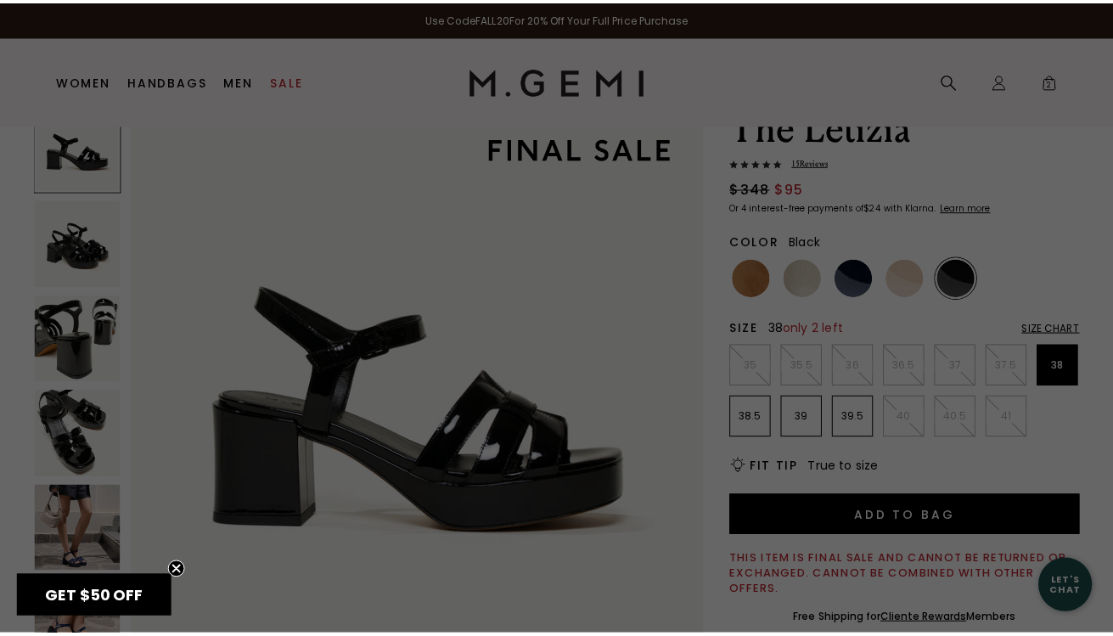
scroll to position [82, 0]
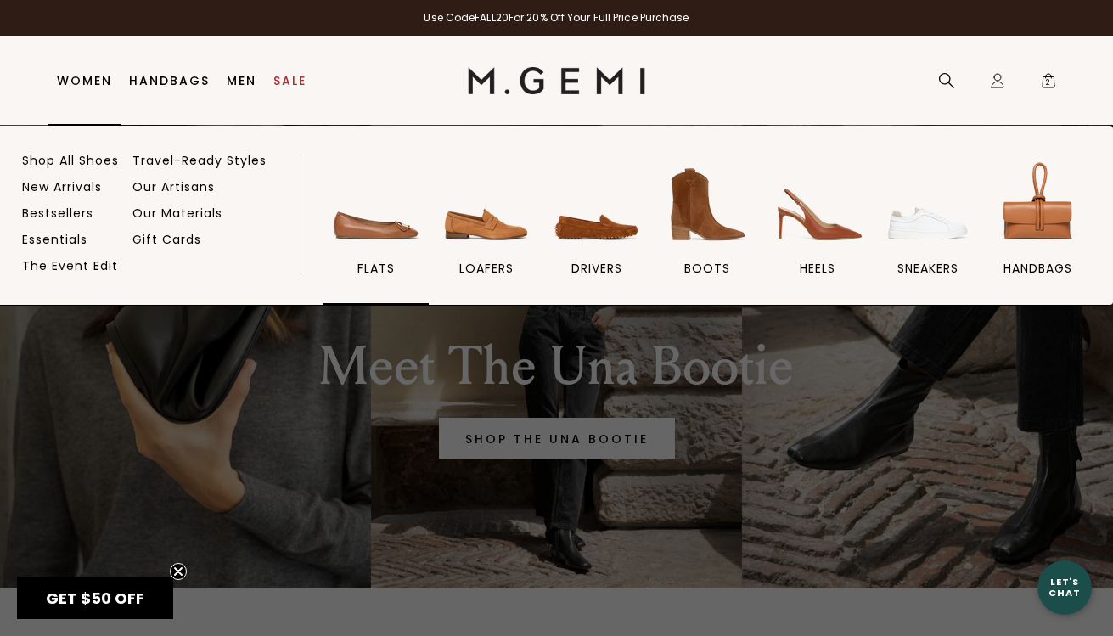
click at [365, 233] on img at bounding box center [376, 204] width 95 height 95
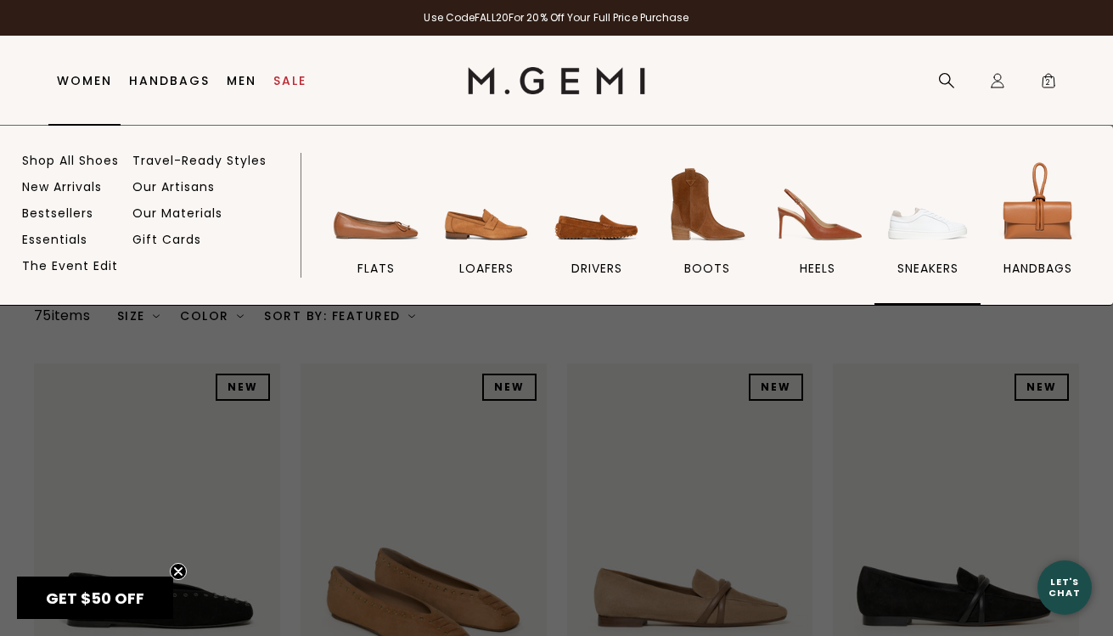
click at [936, 218] on img at bounding box center [927, 204] width 95 height 95
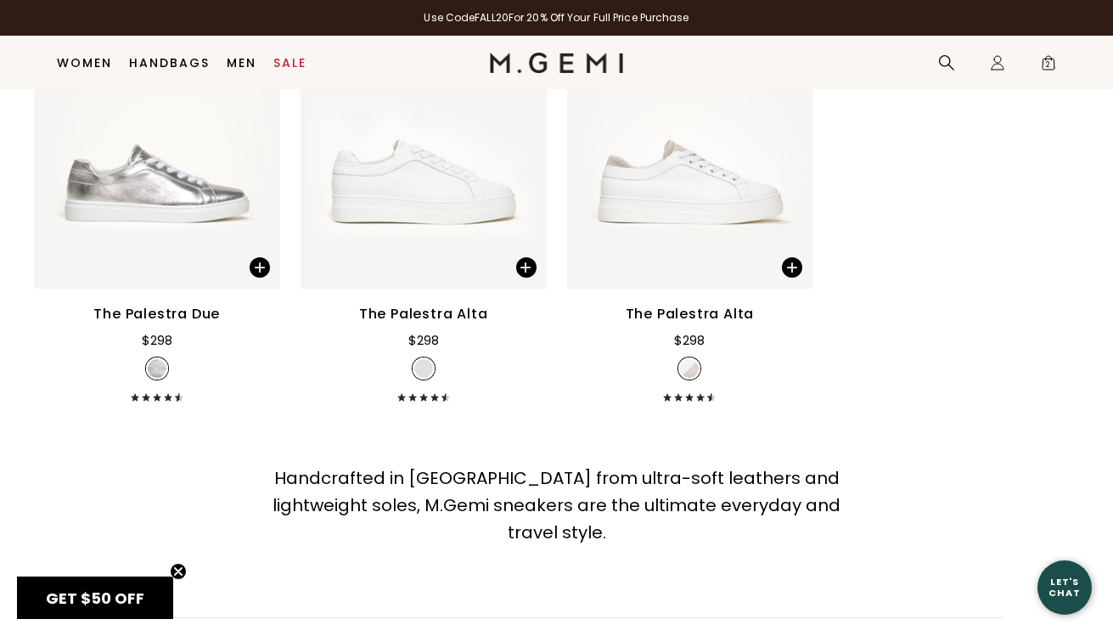
scroll to position [2296, 0]
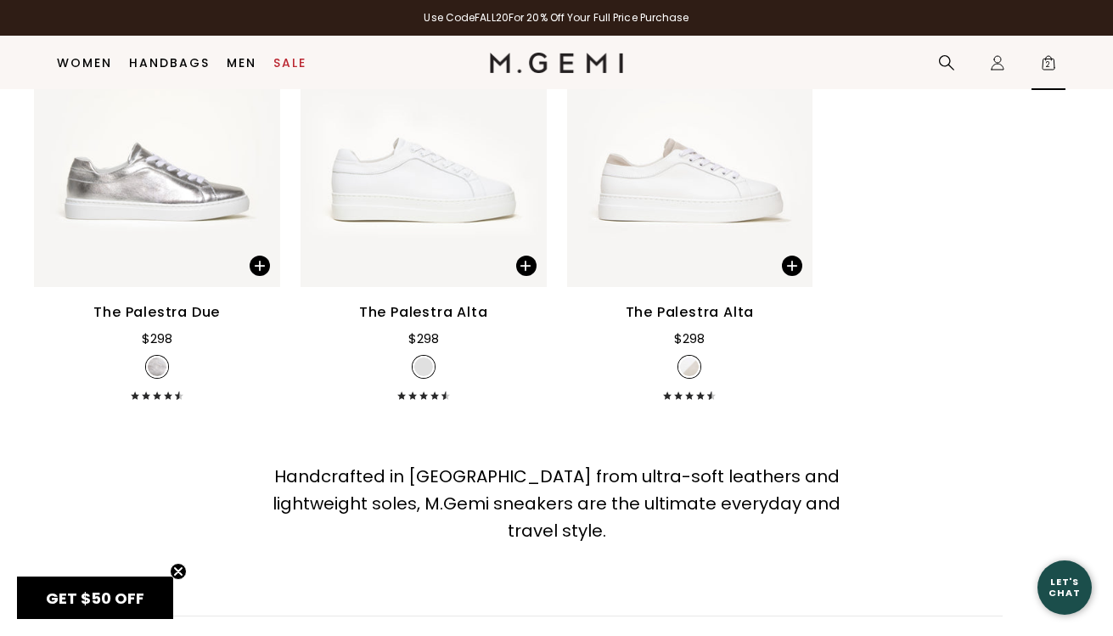
click at [1052, 60] on span "2" at bounding box center [1048, 66] width 17 height 17
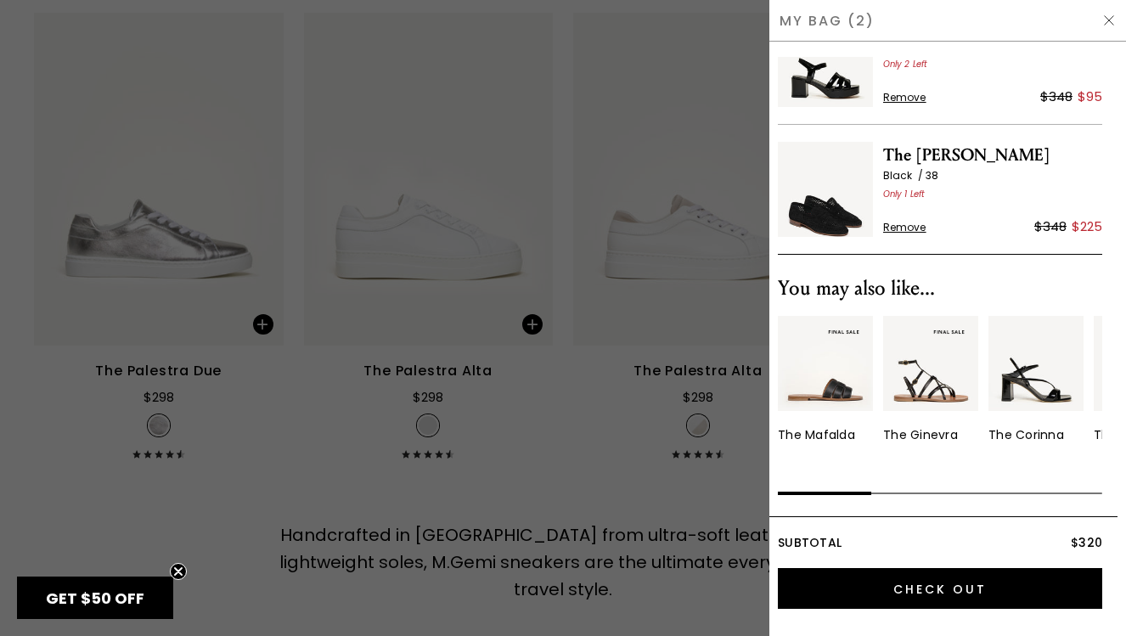
scroll to position [0, 0]
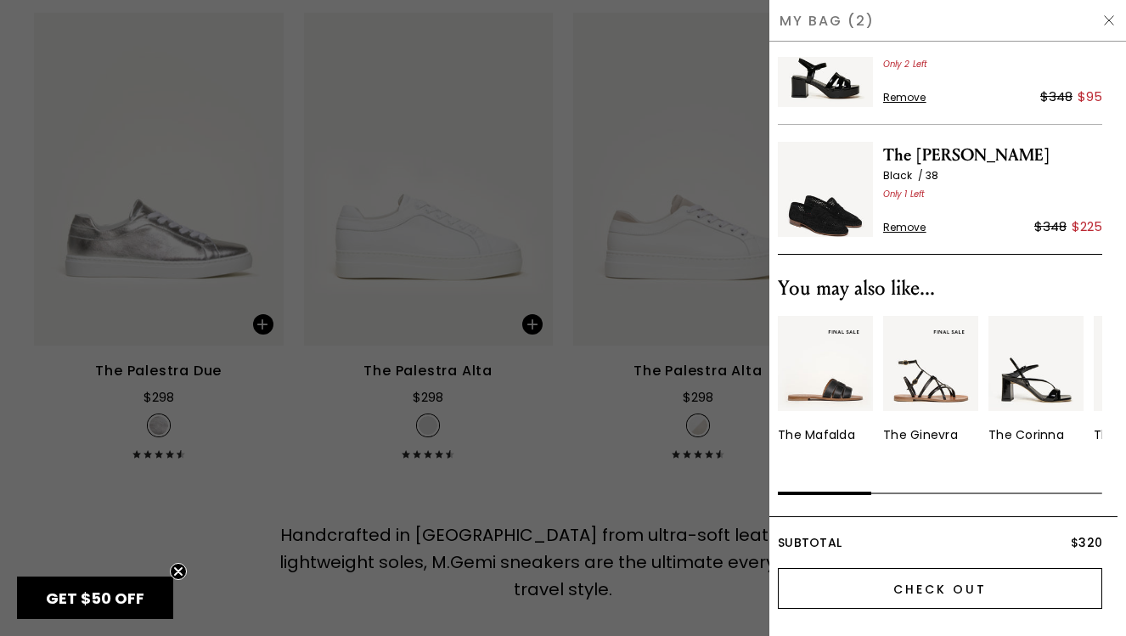
click at [960, 593] on input "Check Out" at bounding box center [940, 588] width 324 height 41
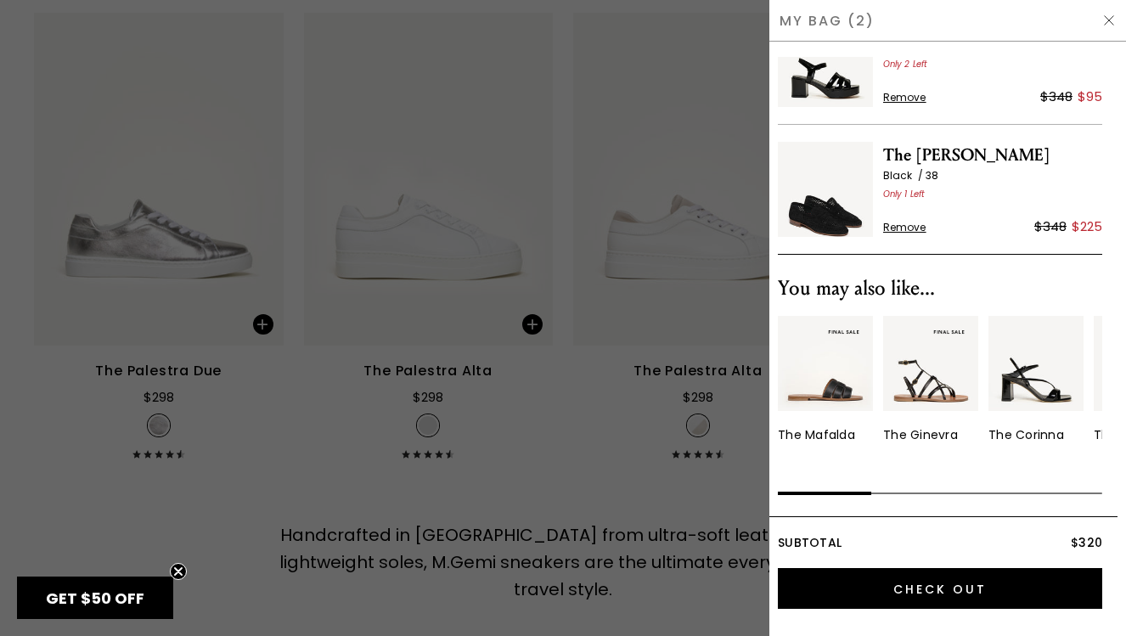
click at [817, 25] on div "My Bag (2)" at bounding box center [947, 21] width 357 height 42
click at [858, 24] on div "My Bag (2)" at bounding box center [947, 21] width 357 height 42
click at [717, 229] on div at bounding box center [563, 318] width 1126 height 636
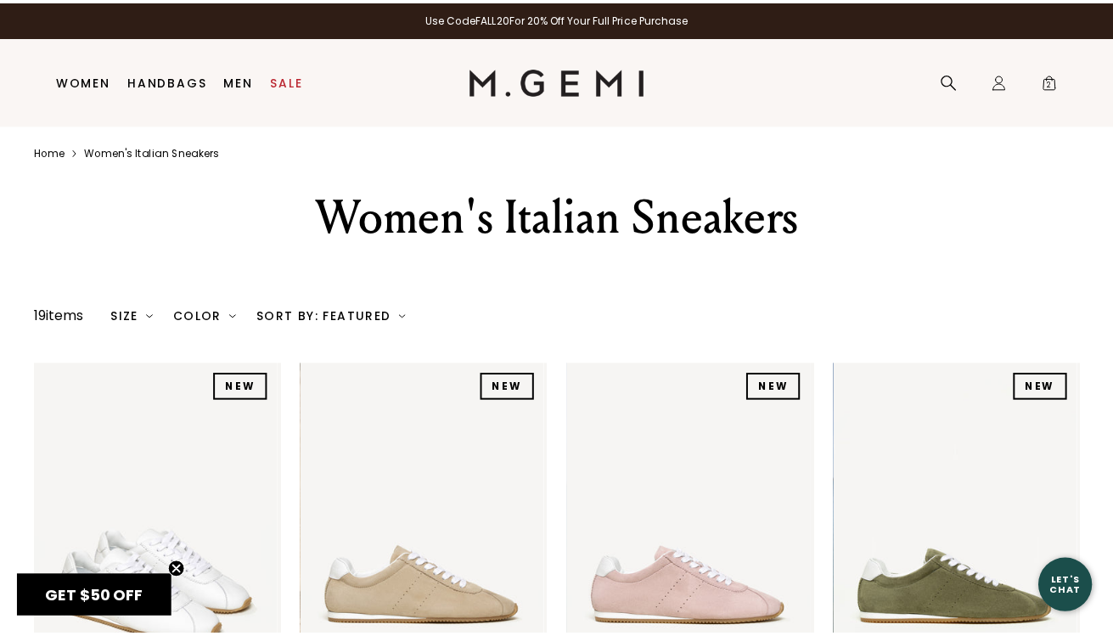
scroll to position [2296, 0]
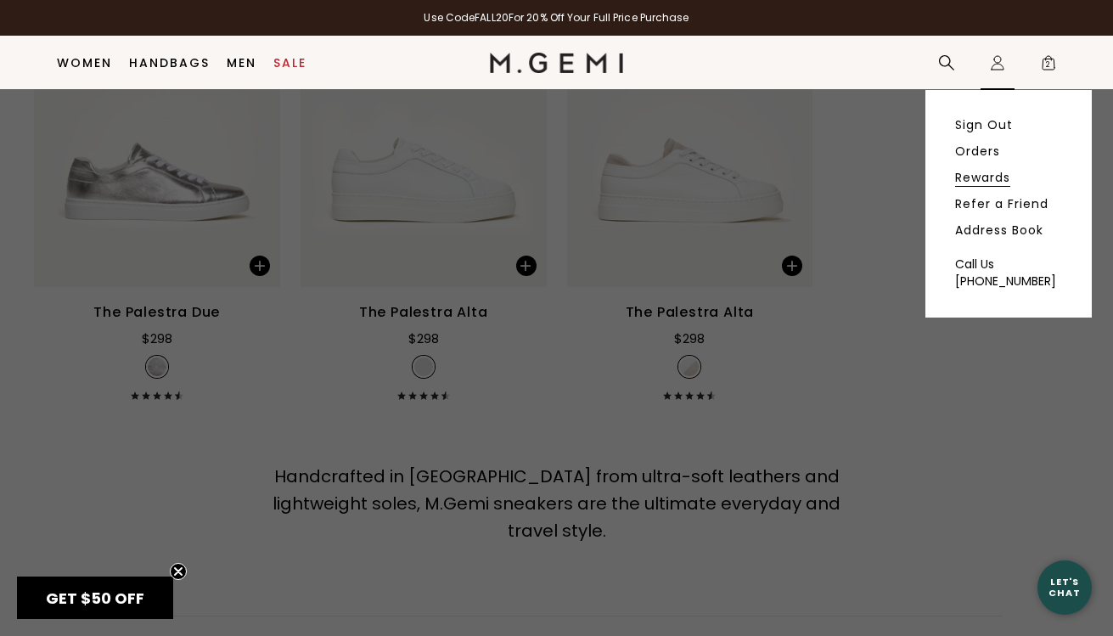
click at [976, 180] on link "Rewards" at bounding box center [982, 177] width 55 height 15
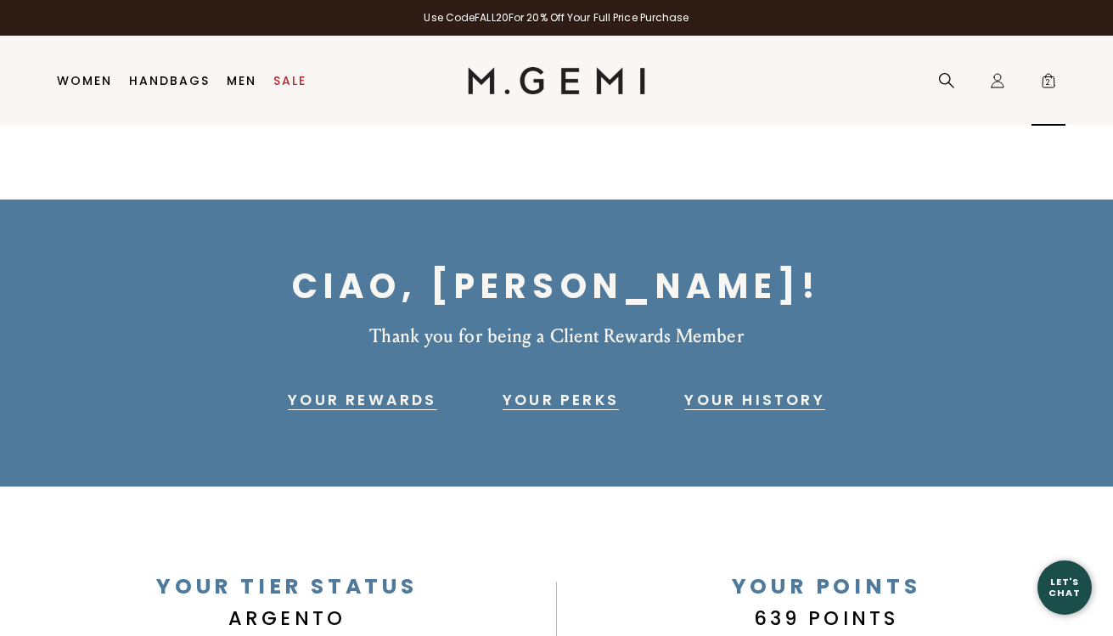
click at [1051, 86] on span "2" at bounding box center [1048, 84] width 17 height 17
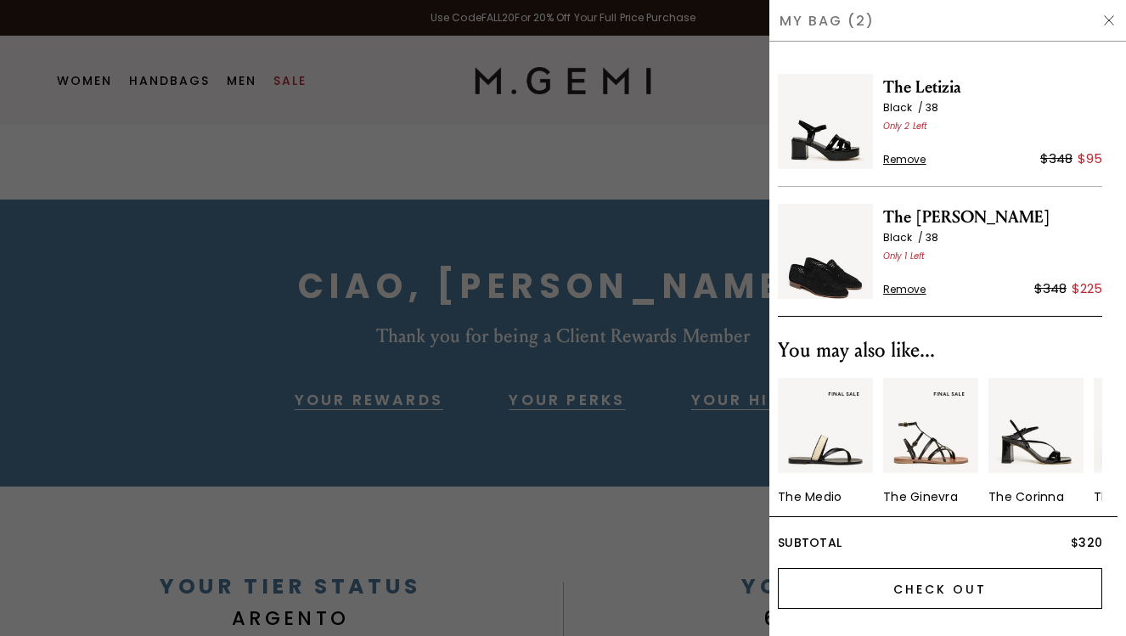
click at [904, 592] on input "Check Out" at bounding box center [940, 588] width 324 height 41
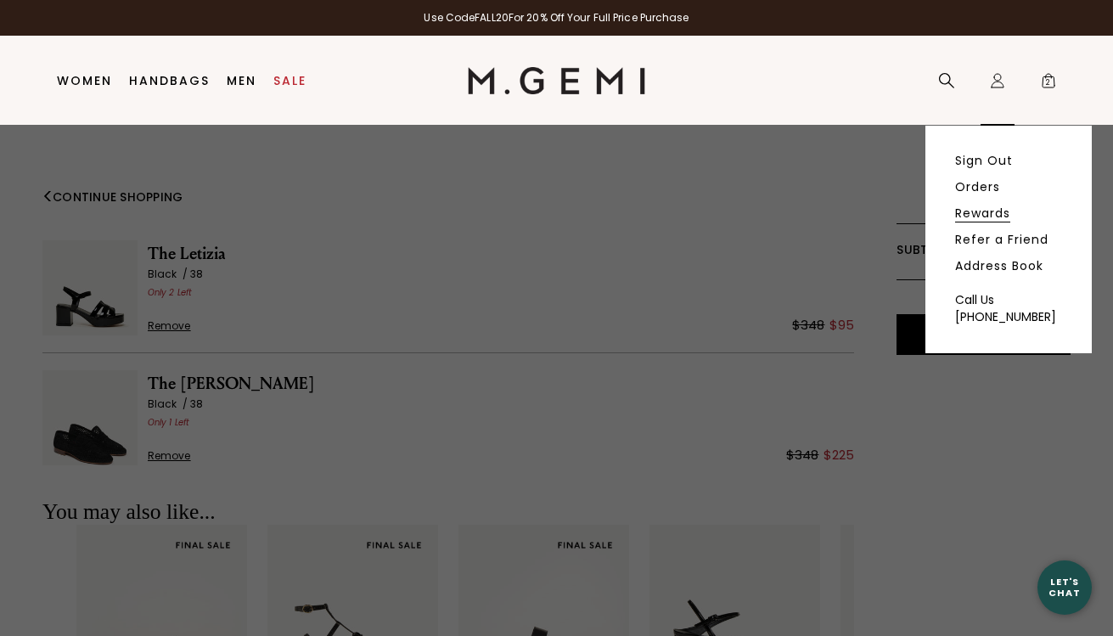
click at [964, 217] on link "Rewards" at bounding box center [982, 212] width 55 height 15
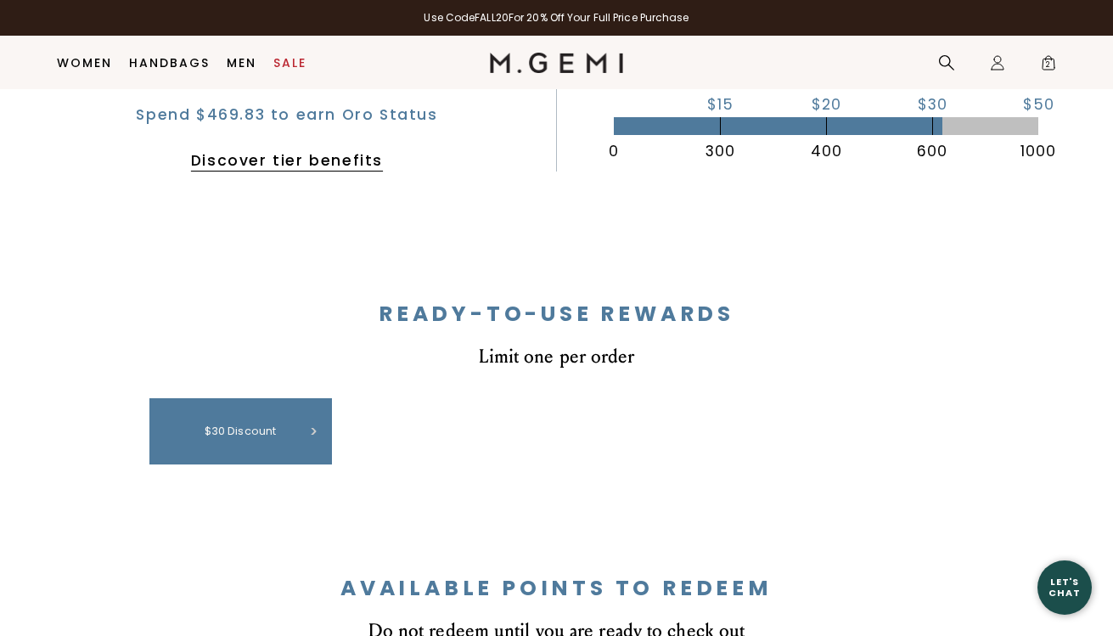
scroll to position [539, 0]
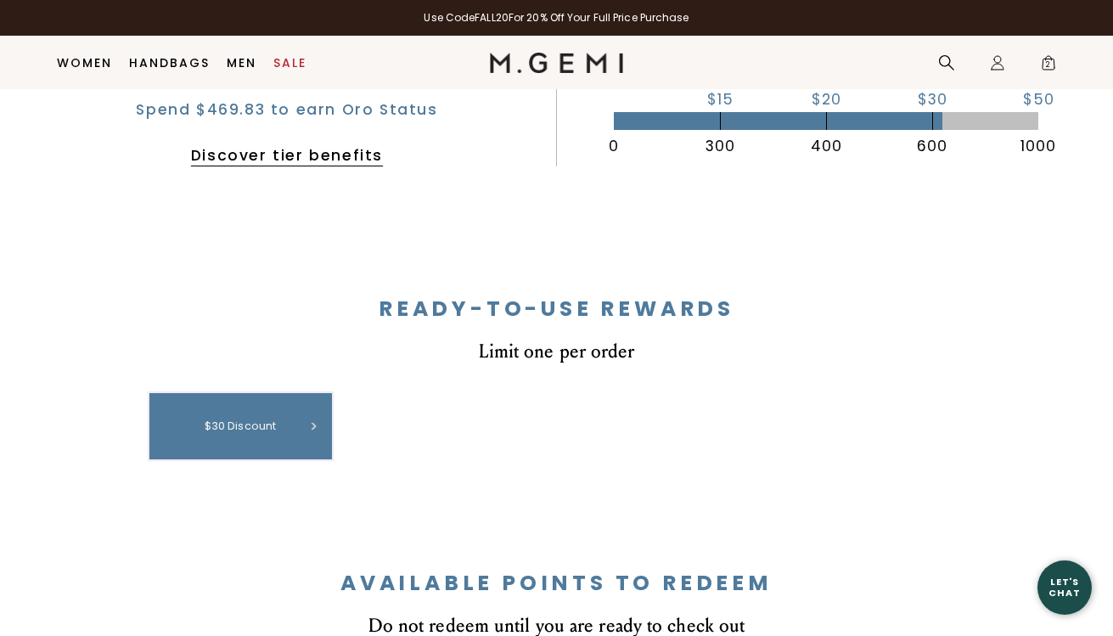
click at [288, 420] on div "$30 discount" at bounding box center [241, 426] width 166 height 49
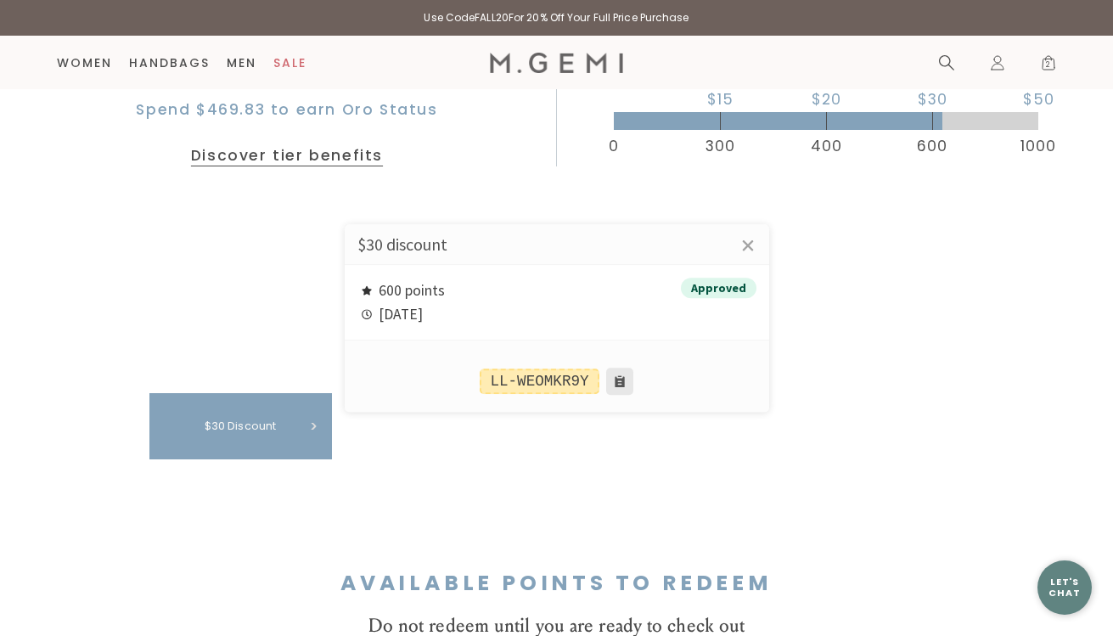
click at [618, 385] on button at bounding box center [619, 381] width 27 height 27
click at [1048, 65] on div at bounding box center [556, 318] width 1113 height 636
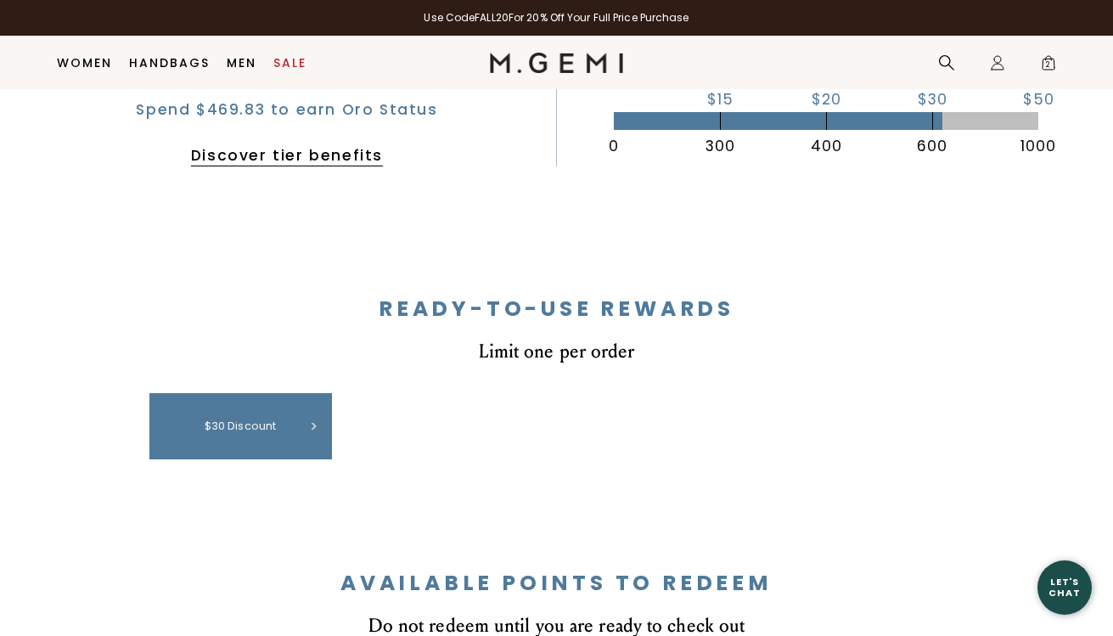
click at [1048, 65] on span "2" at bounding box center [1048, 66] width 17 height 17
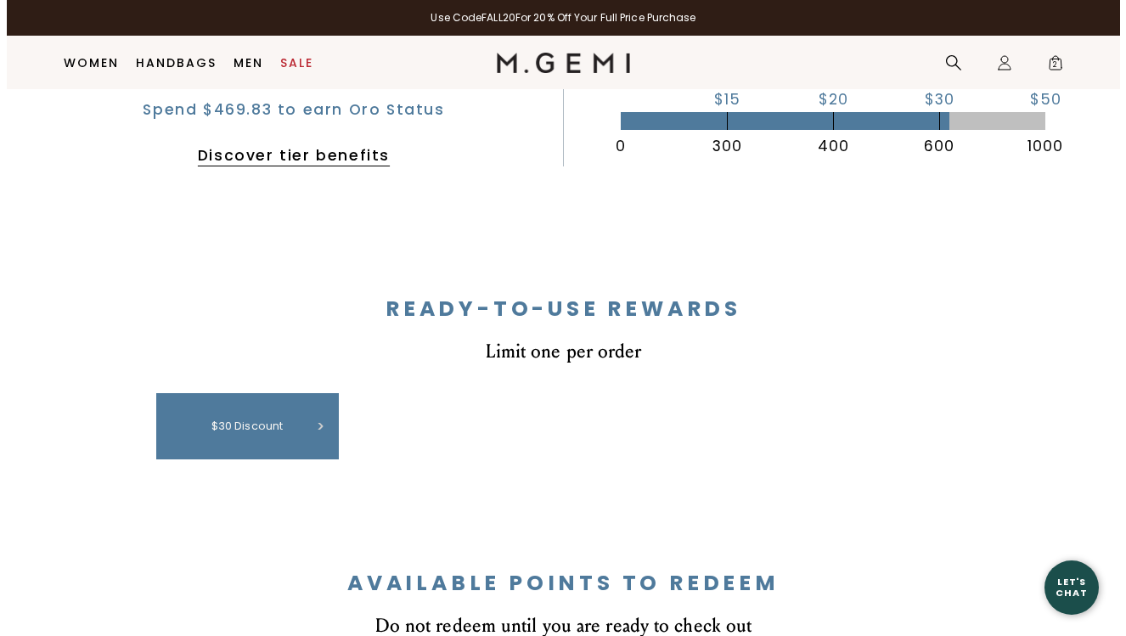
scroll to position [0, 0]
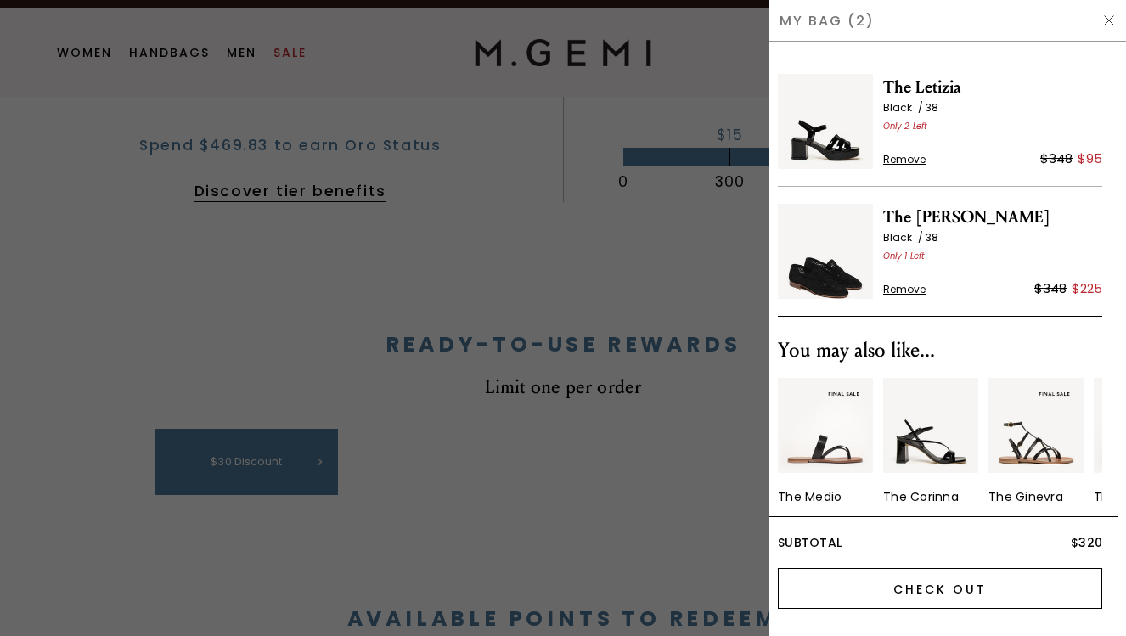
click at [907, 589] on input "Check Out" at bounding box center [940, 588] width 324 height 41
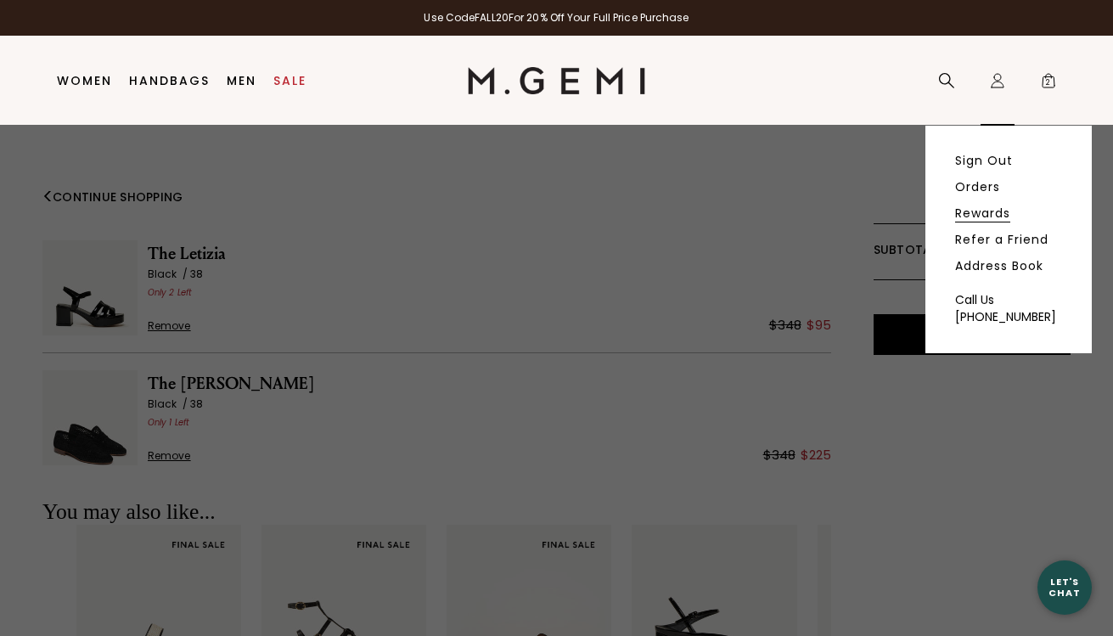
click at [992, 215] on link "Rewards" at bounding box center [982, 212] width 55 height 15
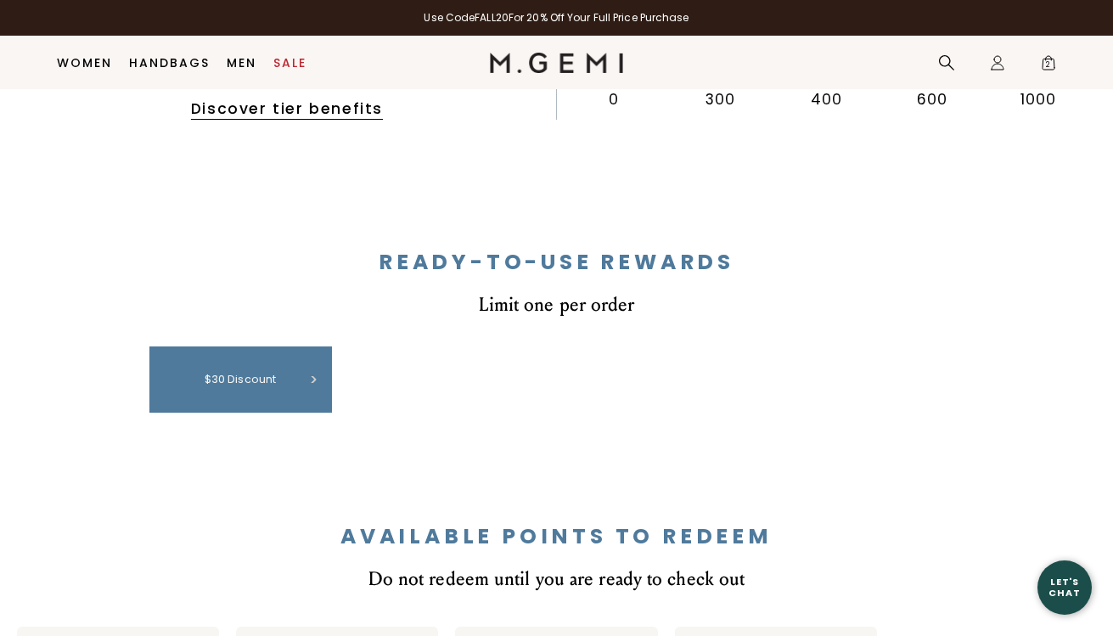
scroll to position [593, 0]
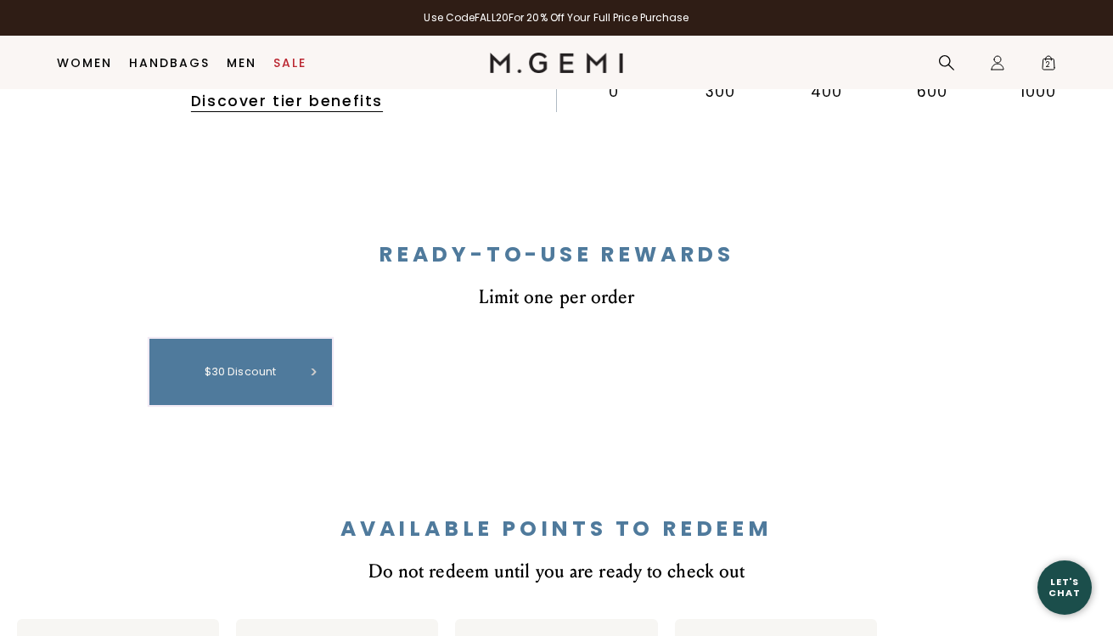
click at [281, 364] on div "$30 discount" at bounding box center [241, 371] width 166 height 49
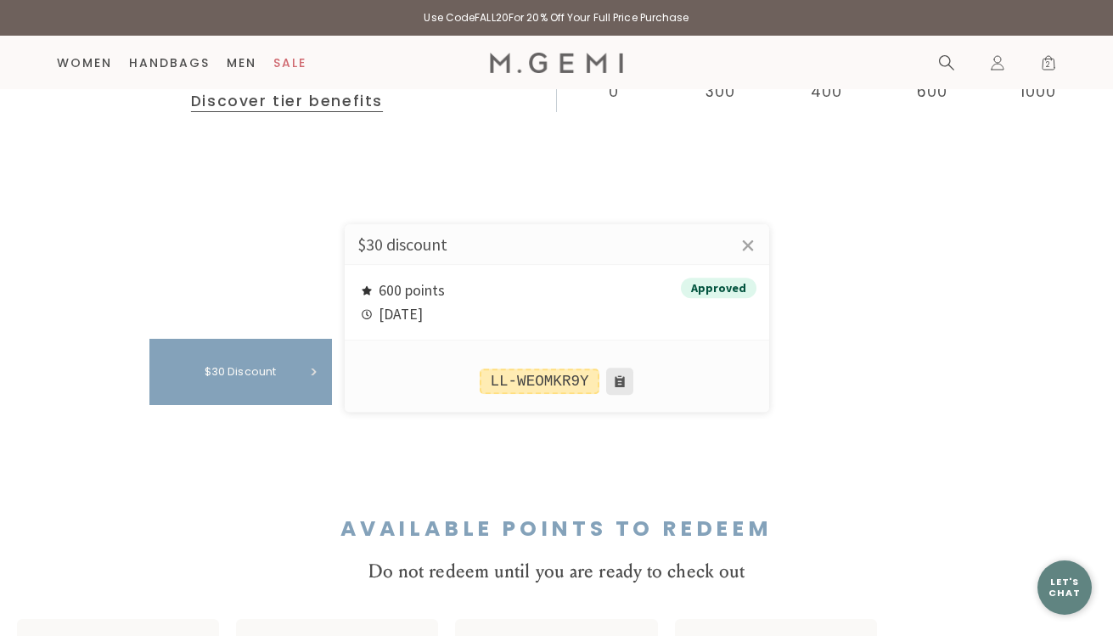
click at [621, 379] on button at bounding box center [619, 381] width 27 height 27
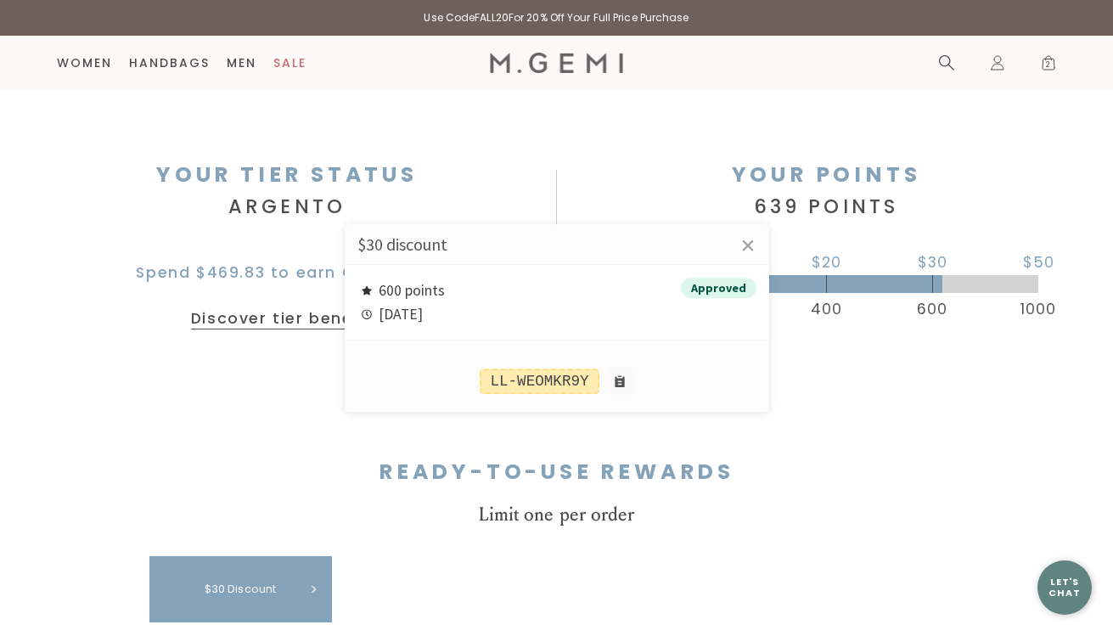
scroll to position [211, 0]
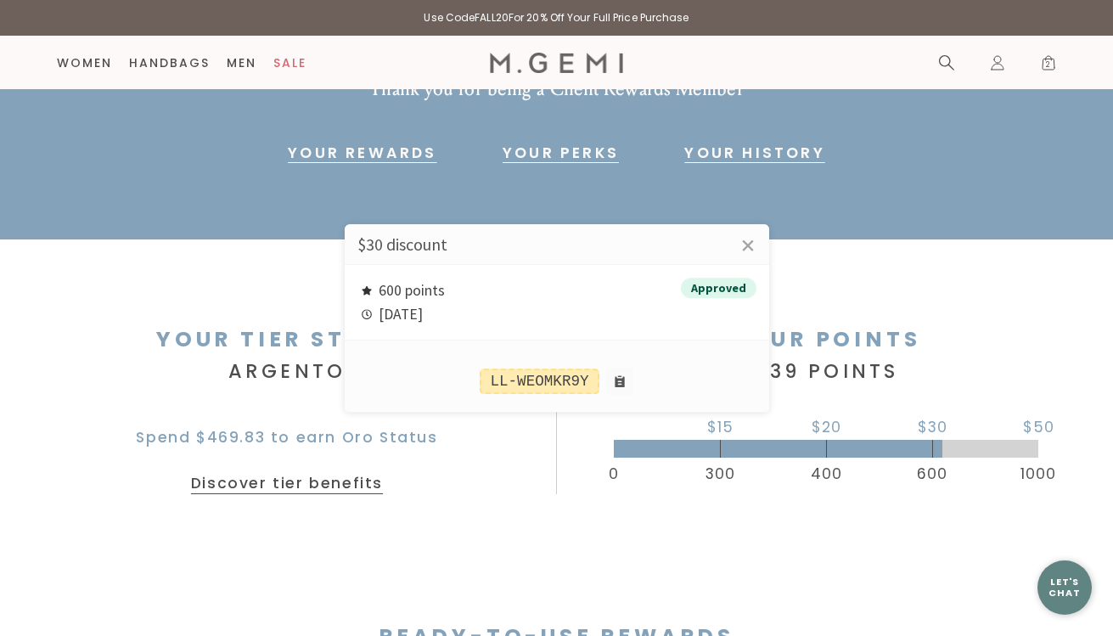
click at [1046, 66] on div at bounding box center [556, 318] width 1113 height 636
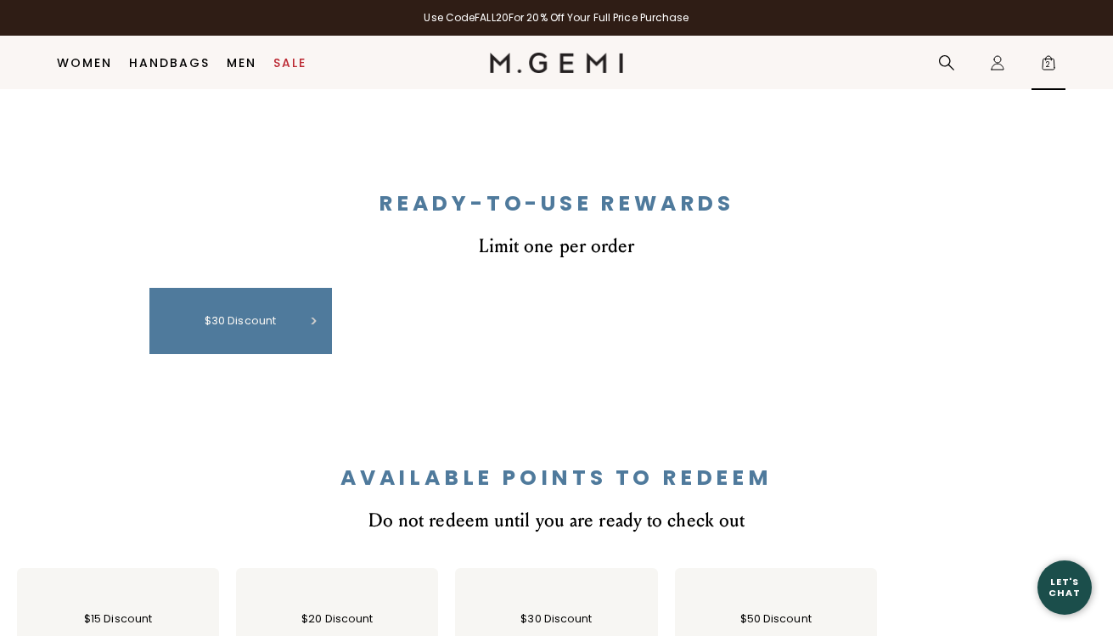
click at [1052, 66] on span "2" at bounding box center [1048, 66] width 17 height 17
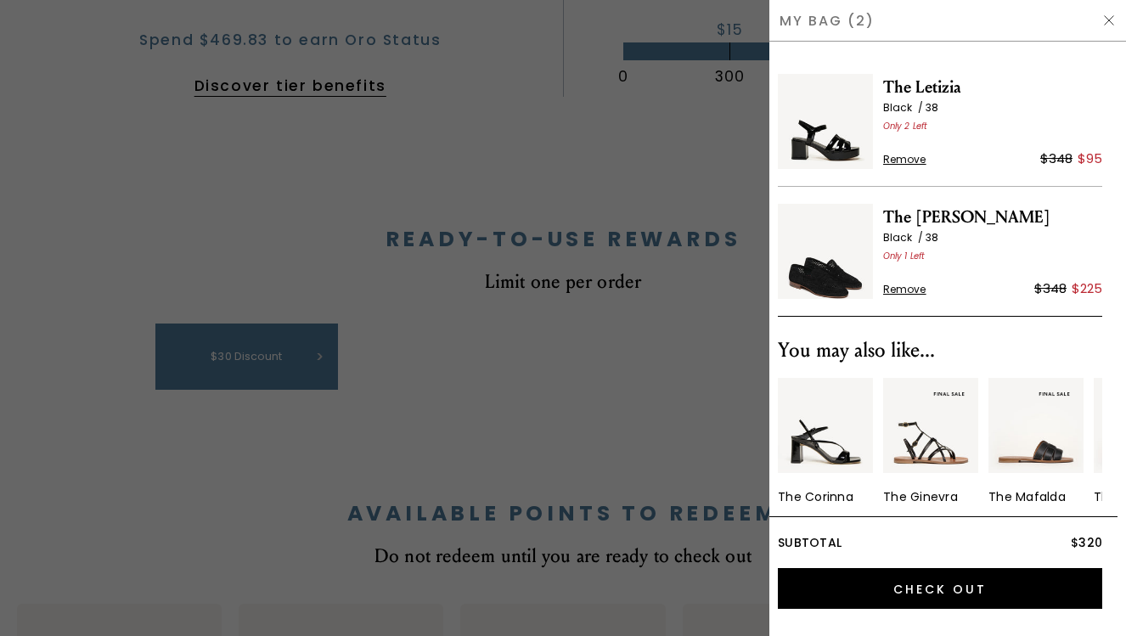
scroll to position [0, 0]
click at [818, 22] on div "My Bag (2)" at bounding box center [947, 21] width 357 height 42
click at [464, 355] on div at bounding box center [563, 318] width 1126 height 636
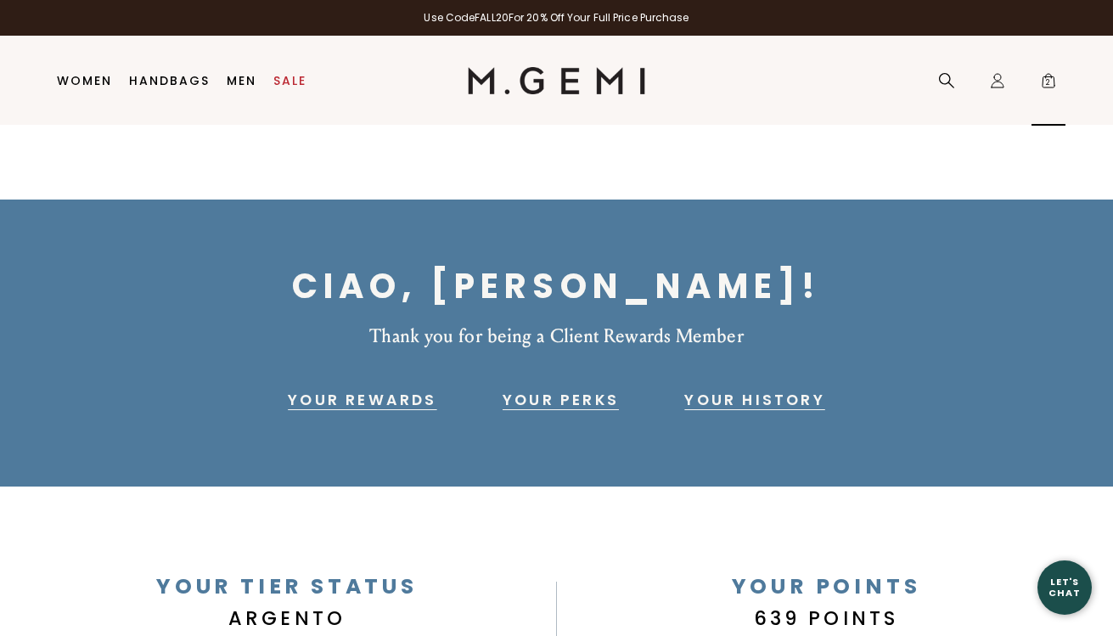
click at [1053, 82] on span "2" at bounding box center [1048, 84] width 17 height 17
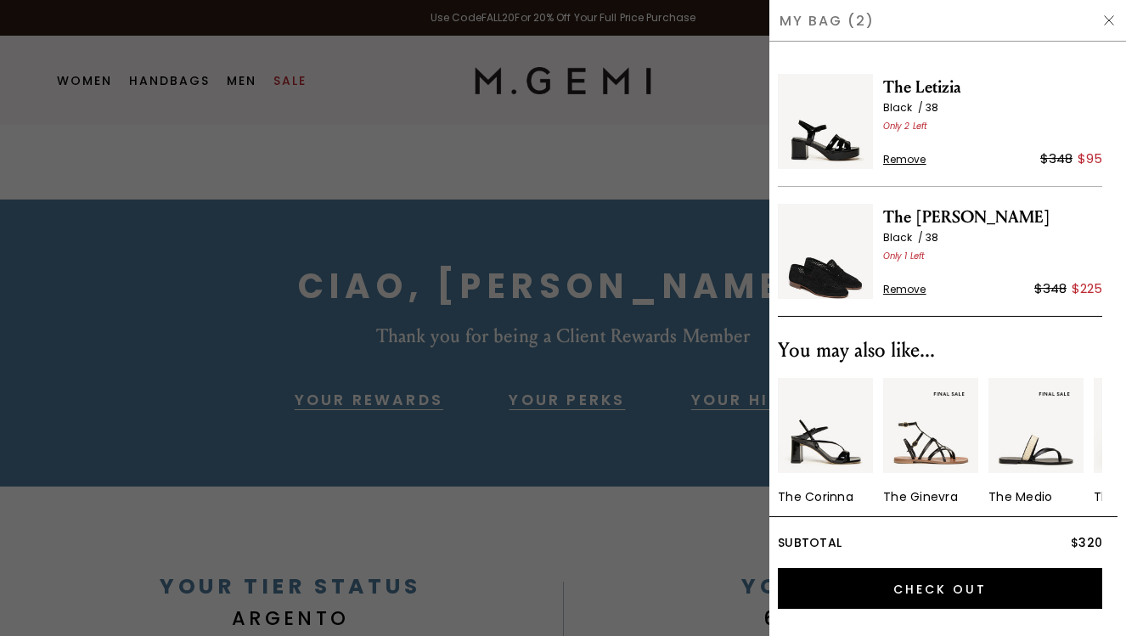
click at [536, 154] on div at bounding box center [563, 318] width 1126 height 636
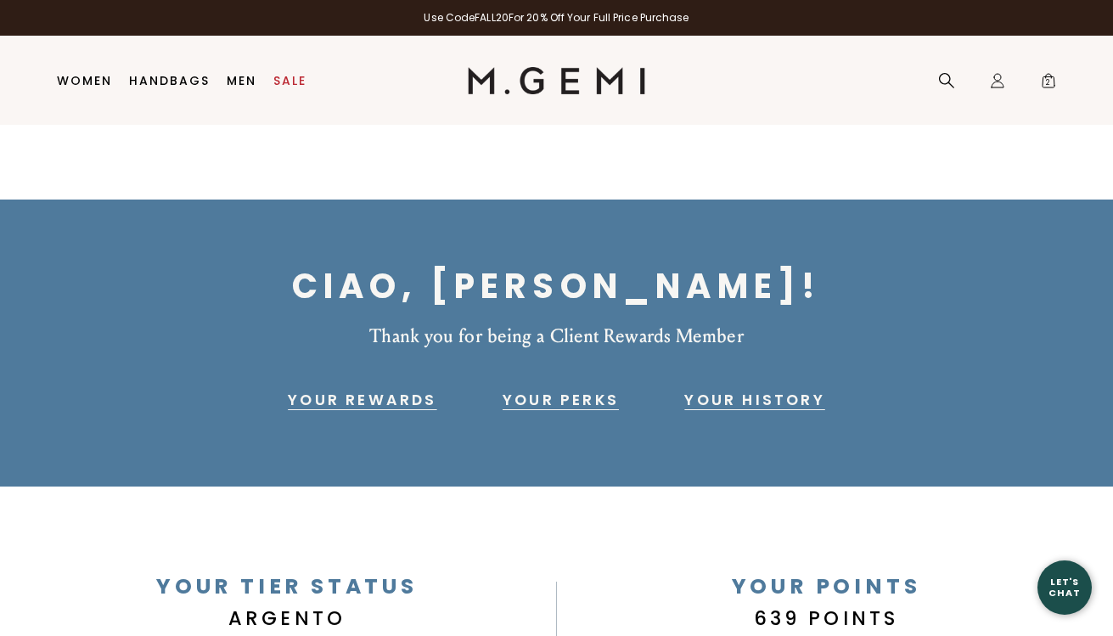
click at [567, 89] on img at bounding box center [556, 80] width 177 height 27
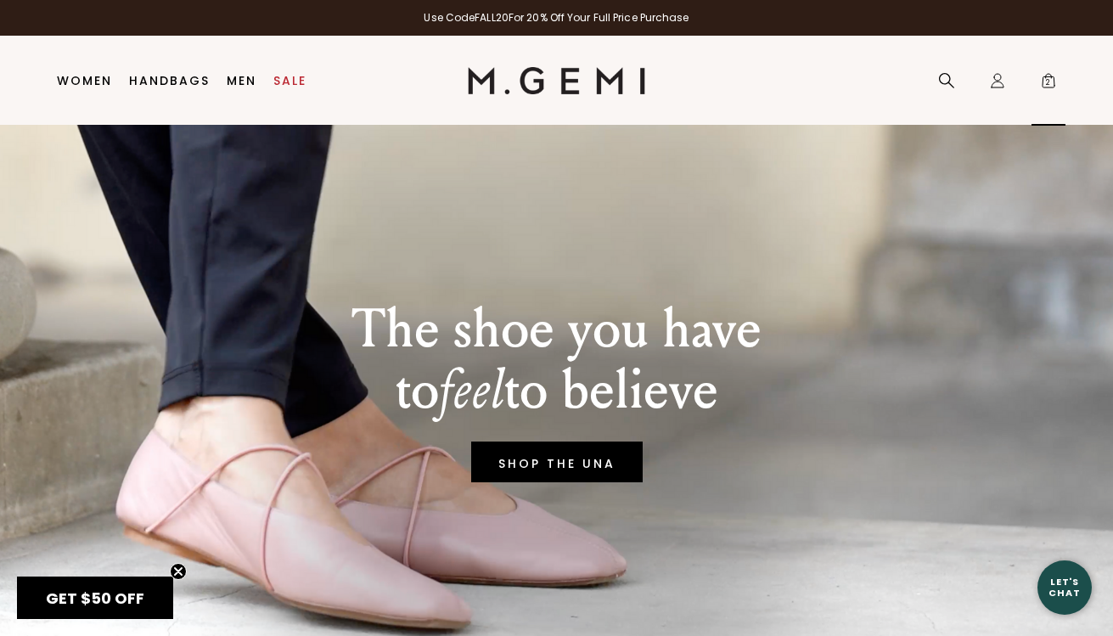
click at [1051, 84] on span "2" at bounding box center [1048, 84] width 17 height 17
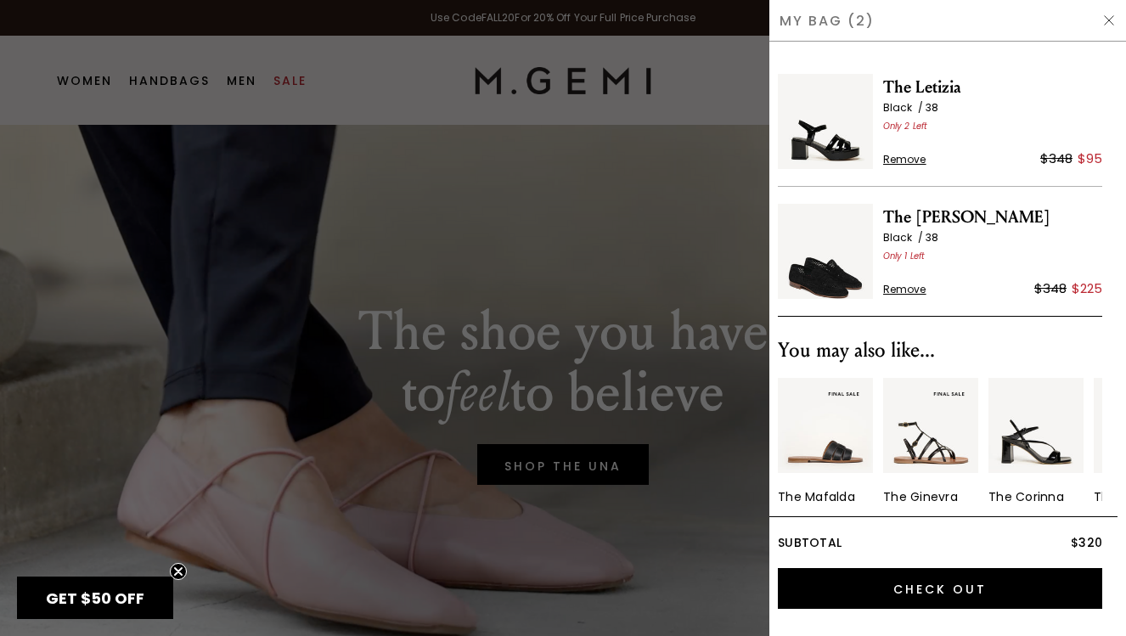
click at [952, 125] on span "Only 2 Left" at bounding box center [992, 126] width 219 height 14
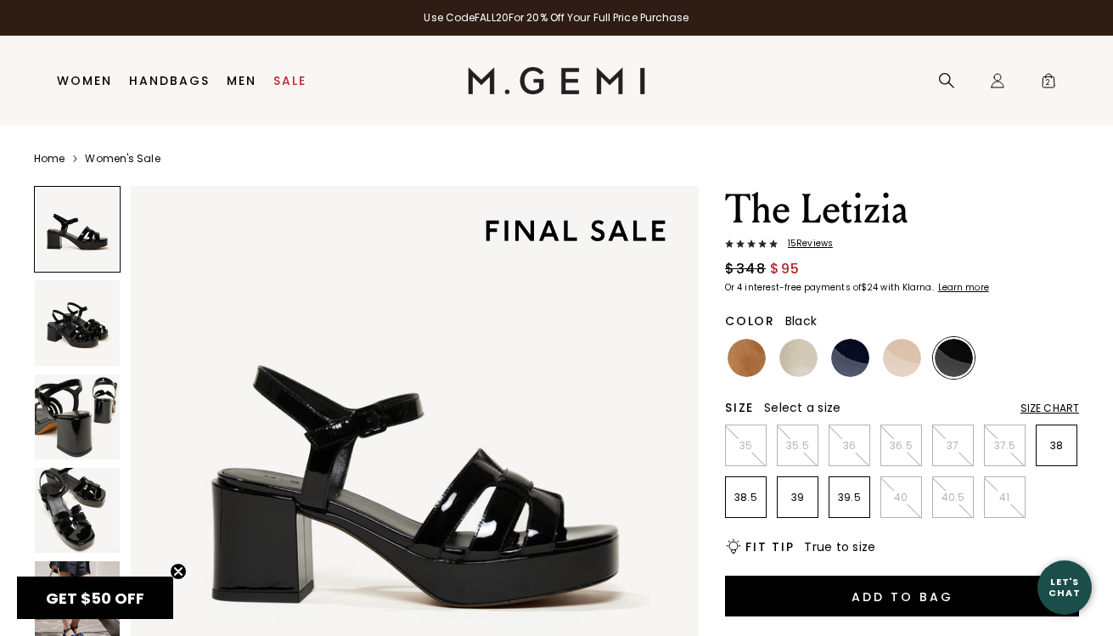
click at [393, 288] on img at bounding box center [415, 470] width 568 height 568
click at [1053, 80] on span "2" at bounding box center [1048, 84] width 17 height 17
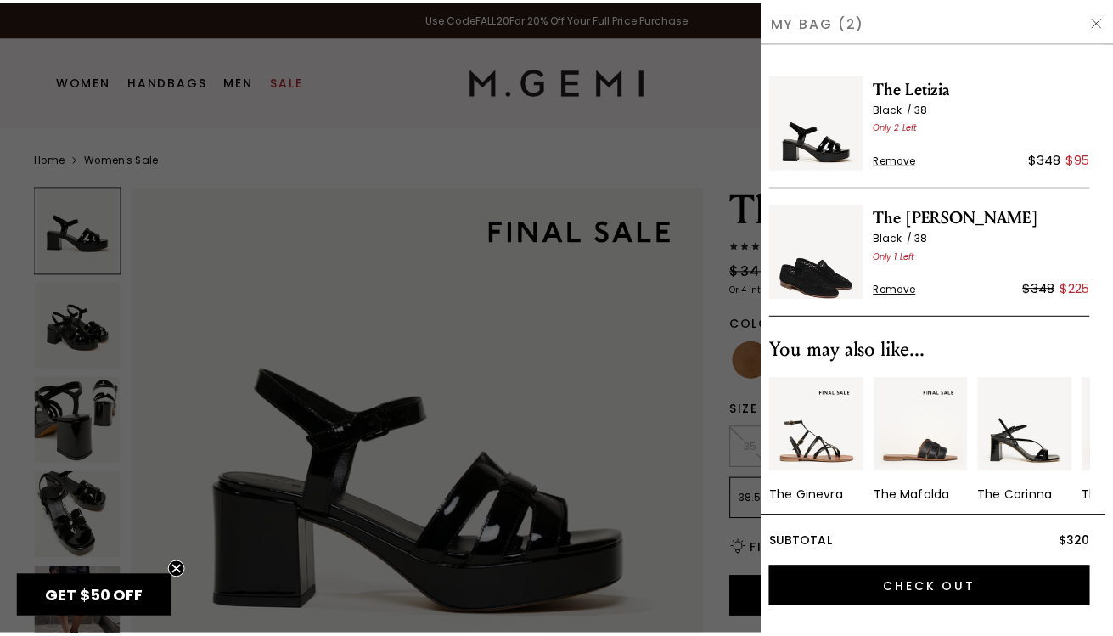
scroll to position [45, 0]
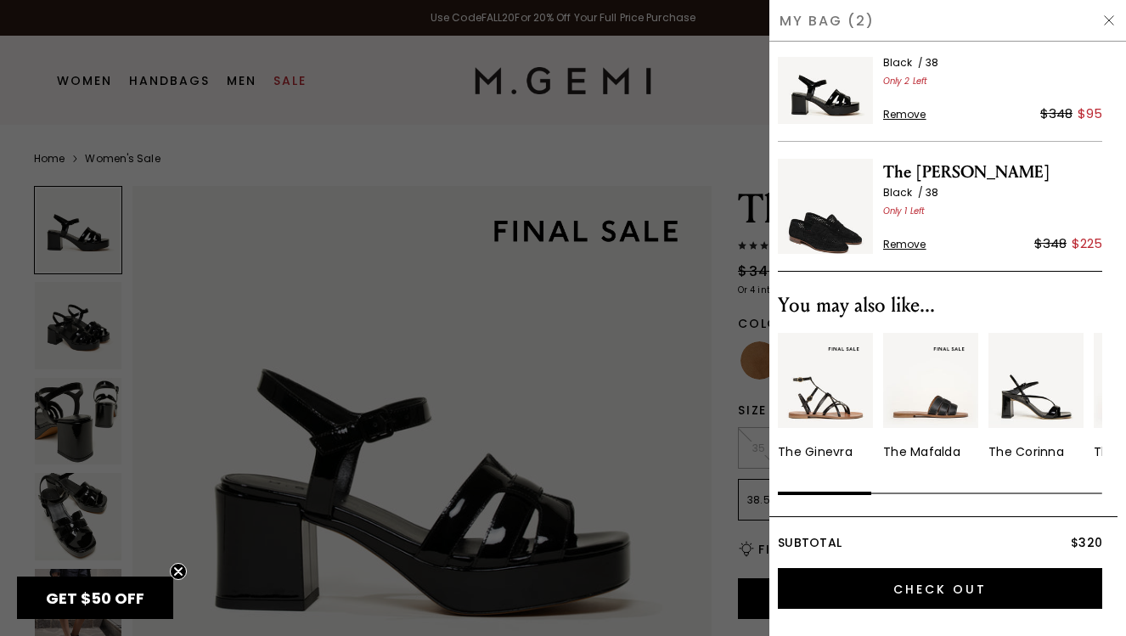
click at [505, 198] on div at bounding box center [563, 318] width 1126 height 636
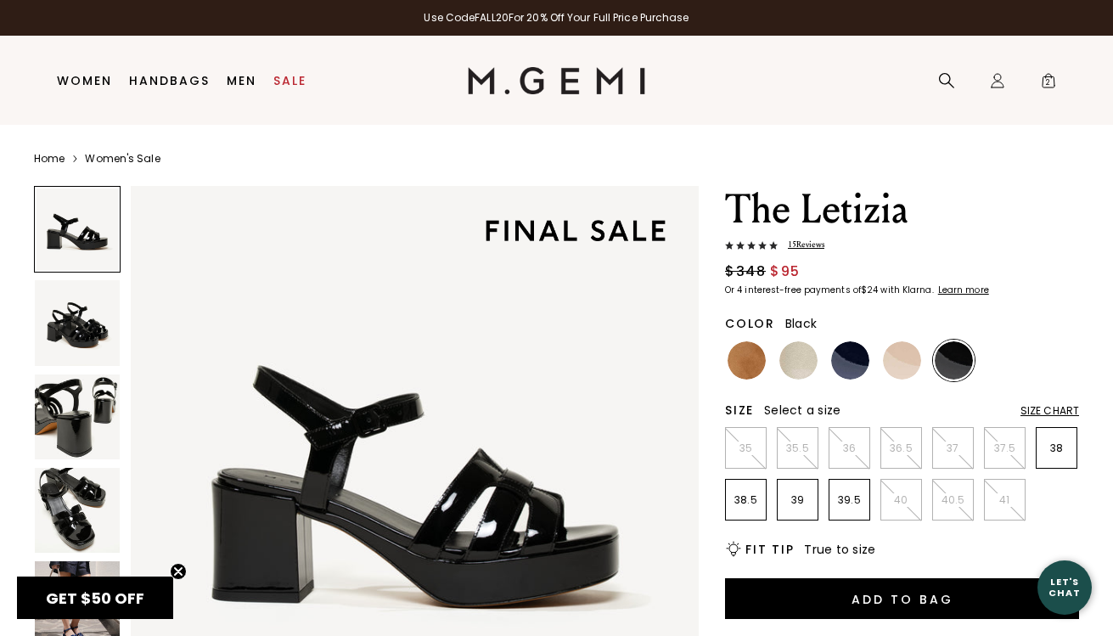
click at [469, 25] on link "Use Code FALL20 For 20% Off Your Full Price Purchase" at bounding box center [556, 18] width 1113 height 36
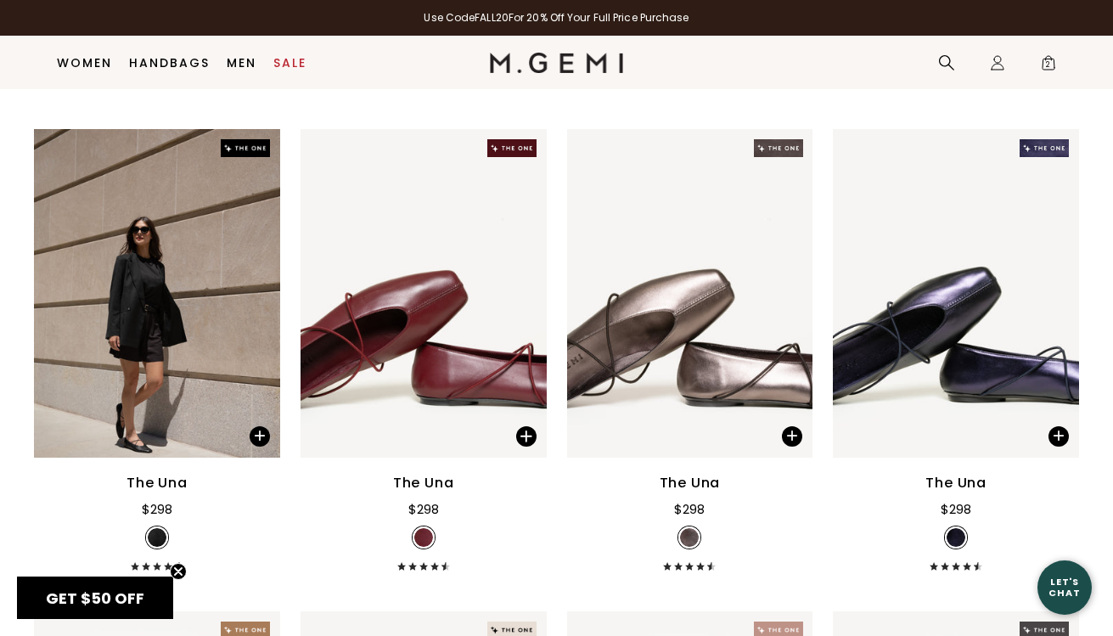
scroll to position [196, 0]
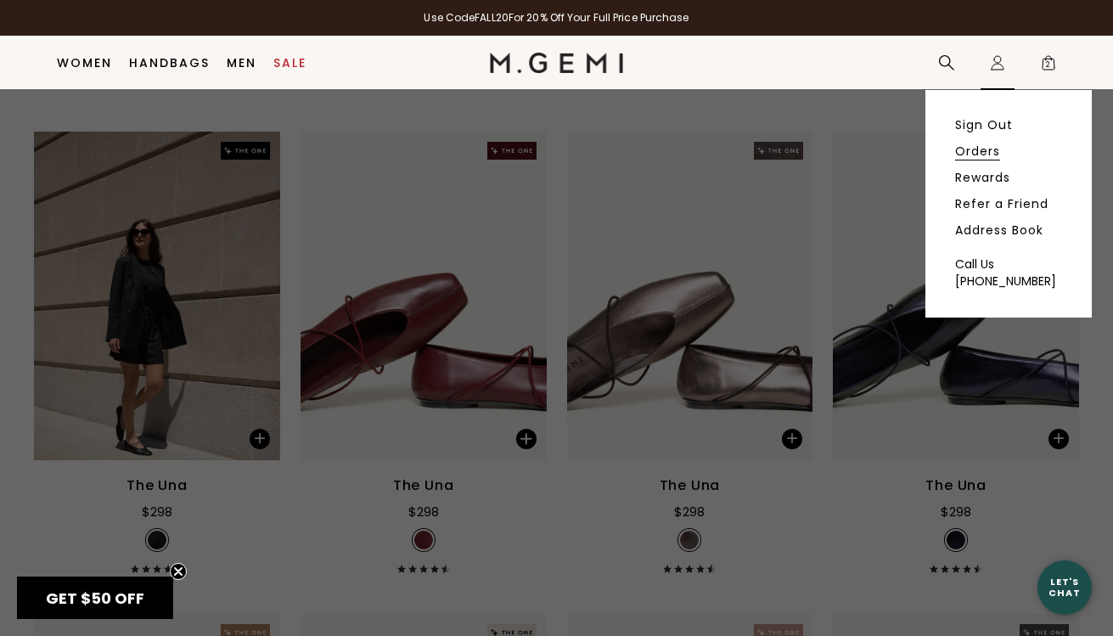
click at [978, 153] on link "Orders" at bounding box center [977, 150] width 45 height 15
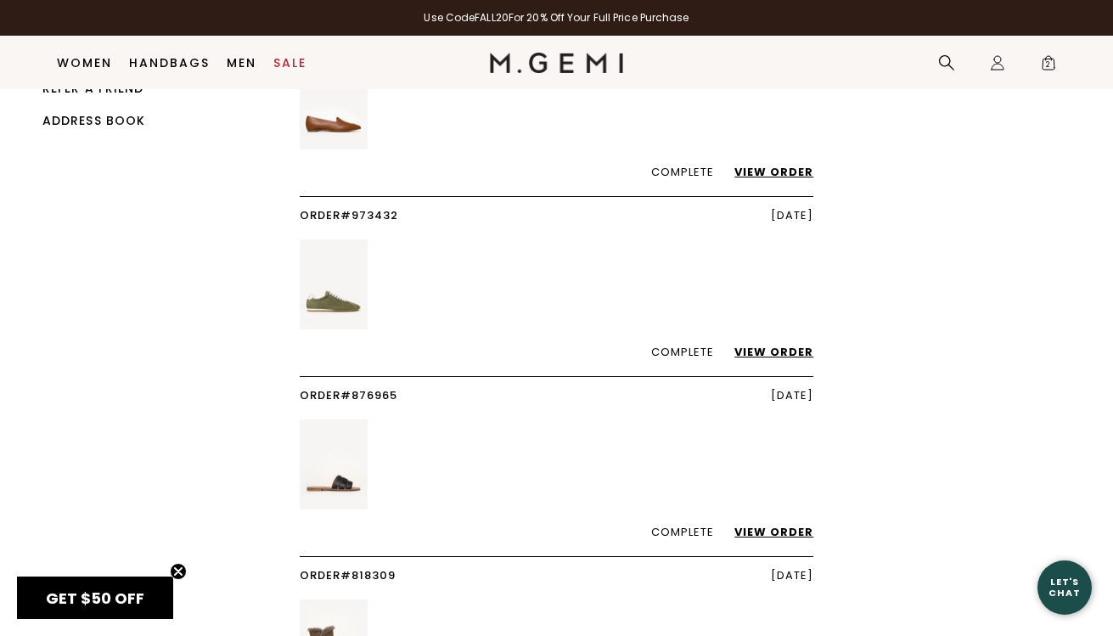
scroll to position [185, 0]
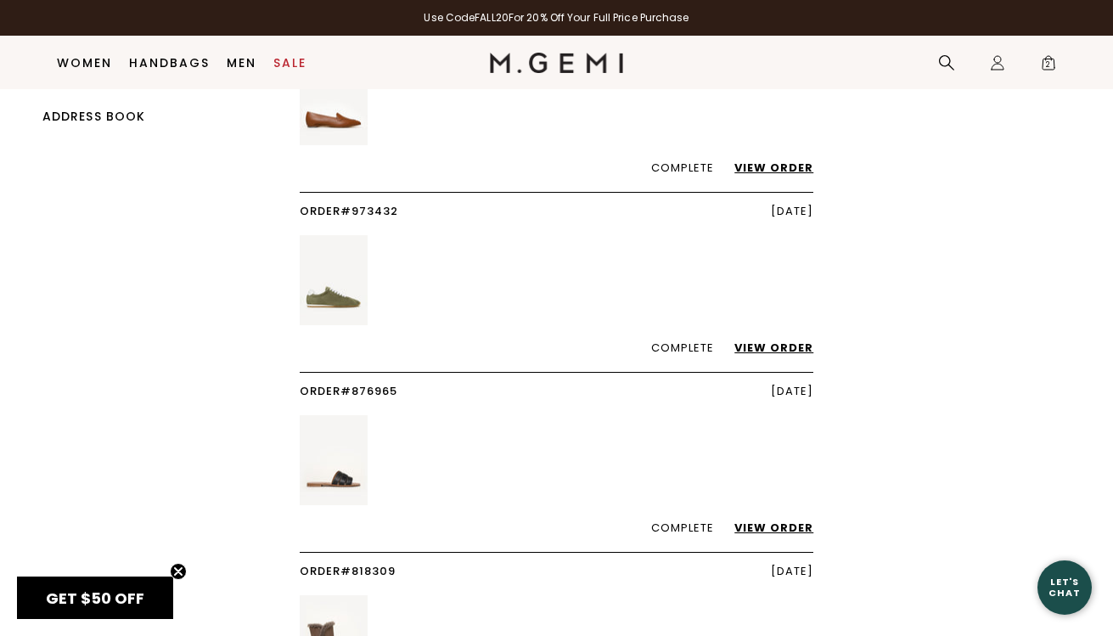
click at [782, 167] on link "View Order" at bounding box center [765, 168] width 96 height 16
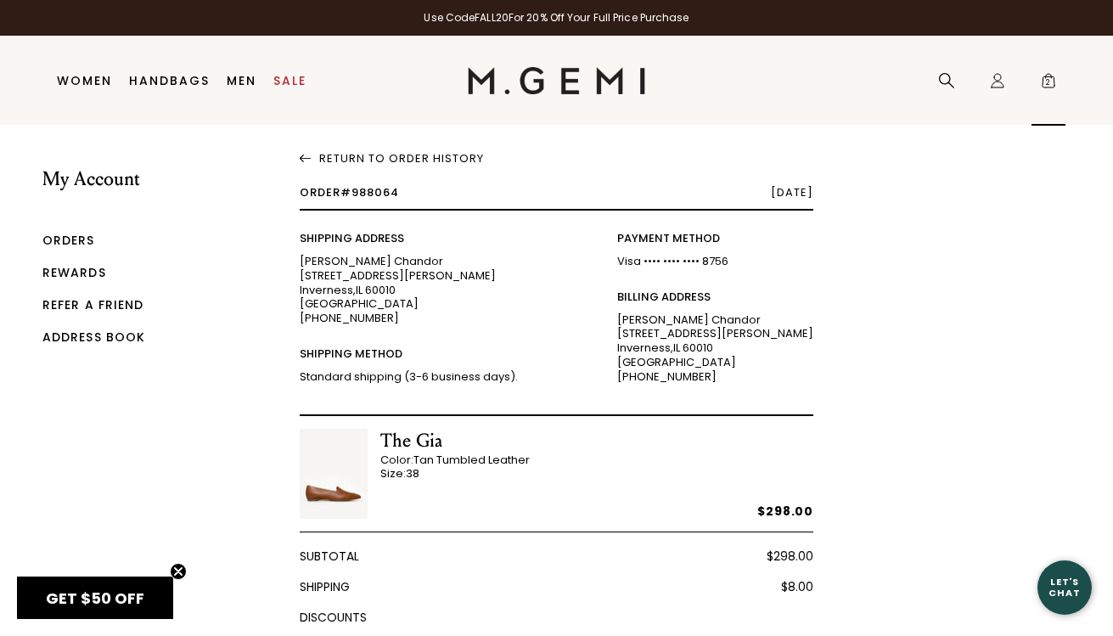
click at [1048, 82] on span "2" at bounding box center [1048, 84] width 17 height 17
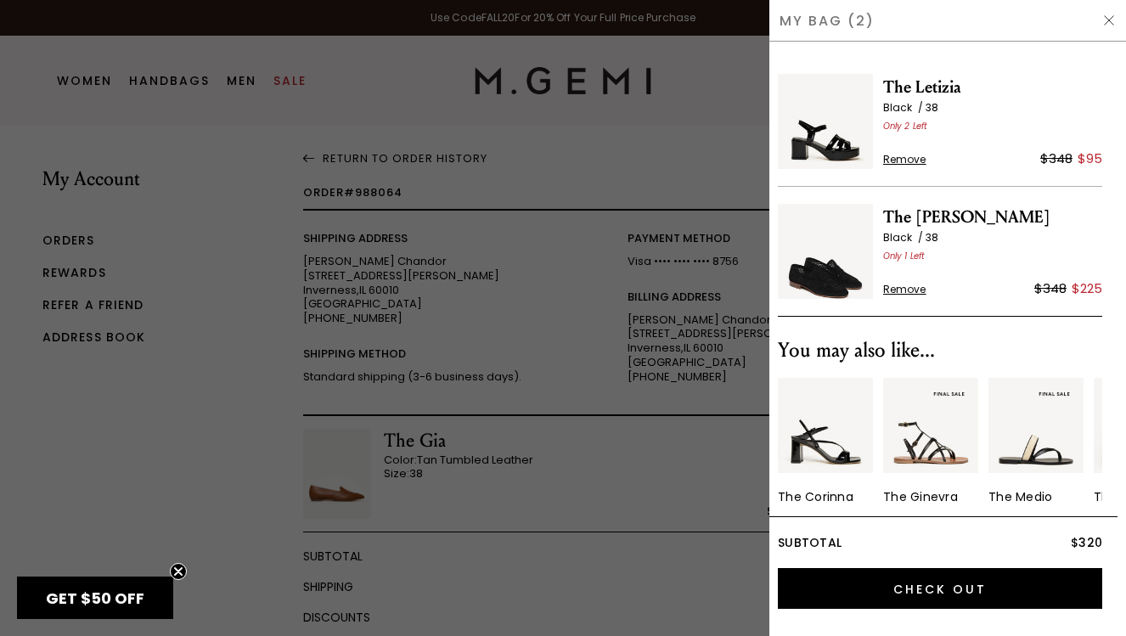
click at [820, 19] on div "My Bag (2)" at bounding box center [947, 21] width 357 height 42
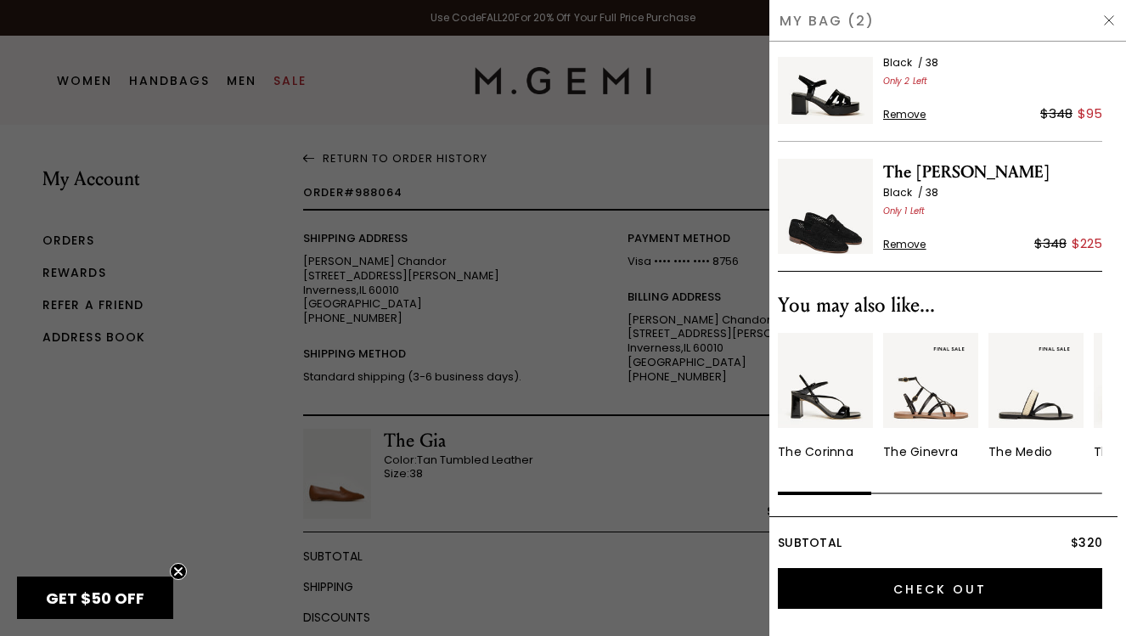
scroll to position [45, 0]
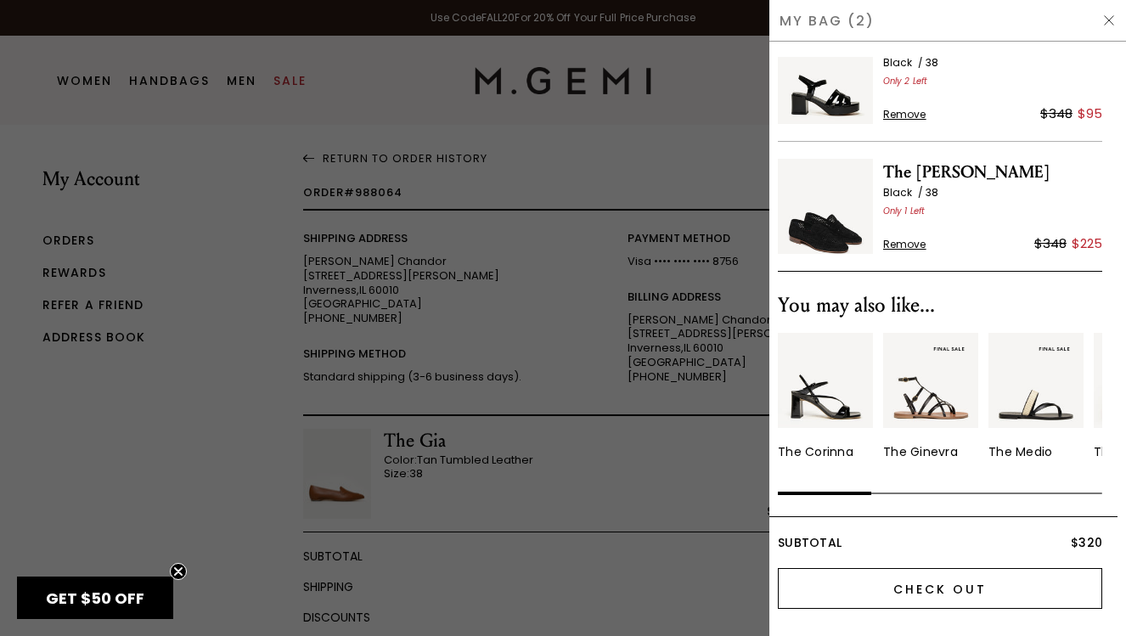
click at [865, 595] on input "Check Out" at bounding box center [940, 588] width 324 height 41
